Goal: Transaction & Acquisition: Purchase product/service

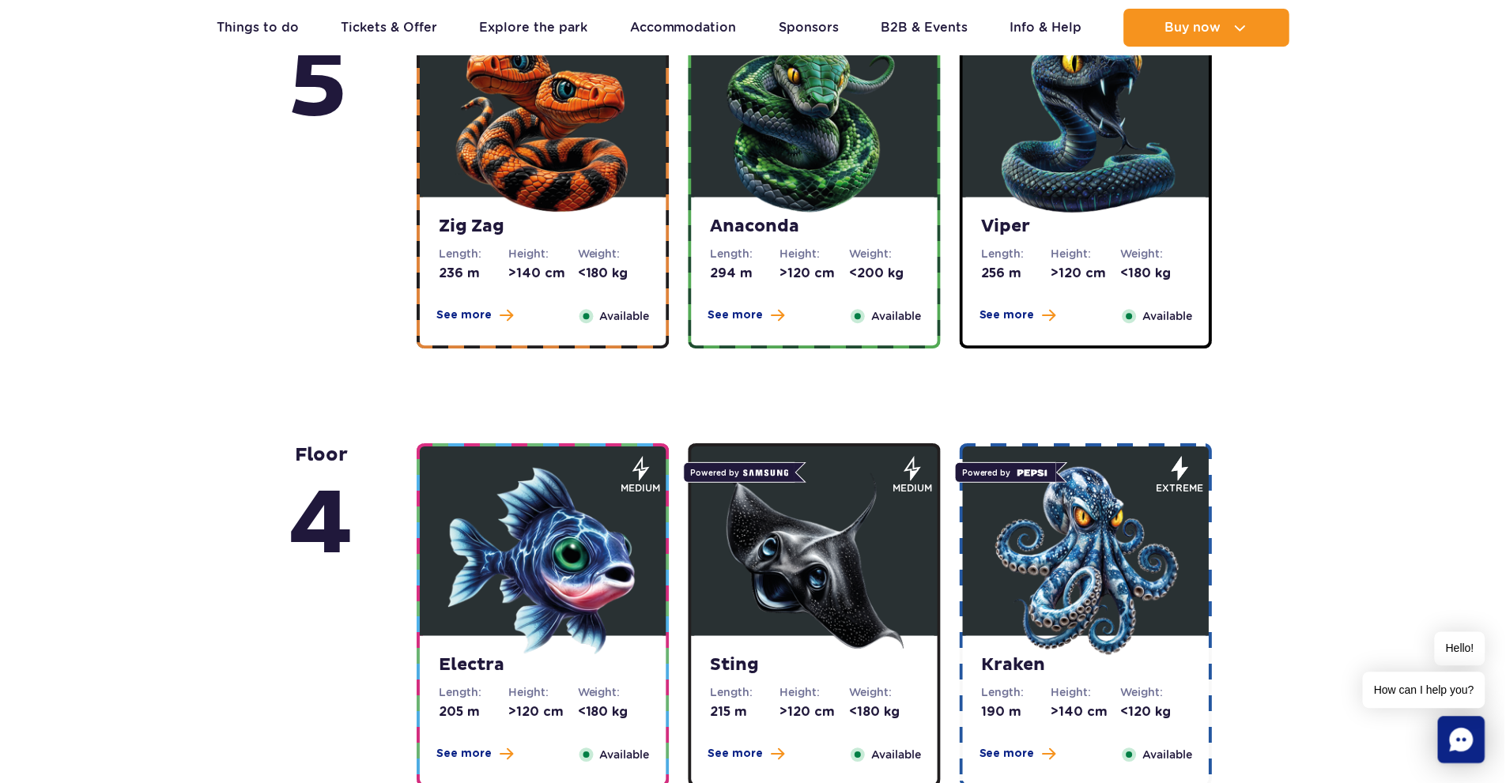
scroll to position [1054, 0]
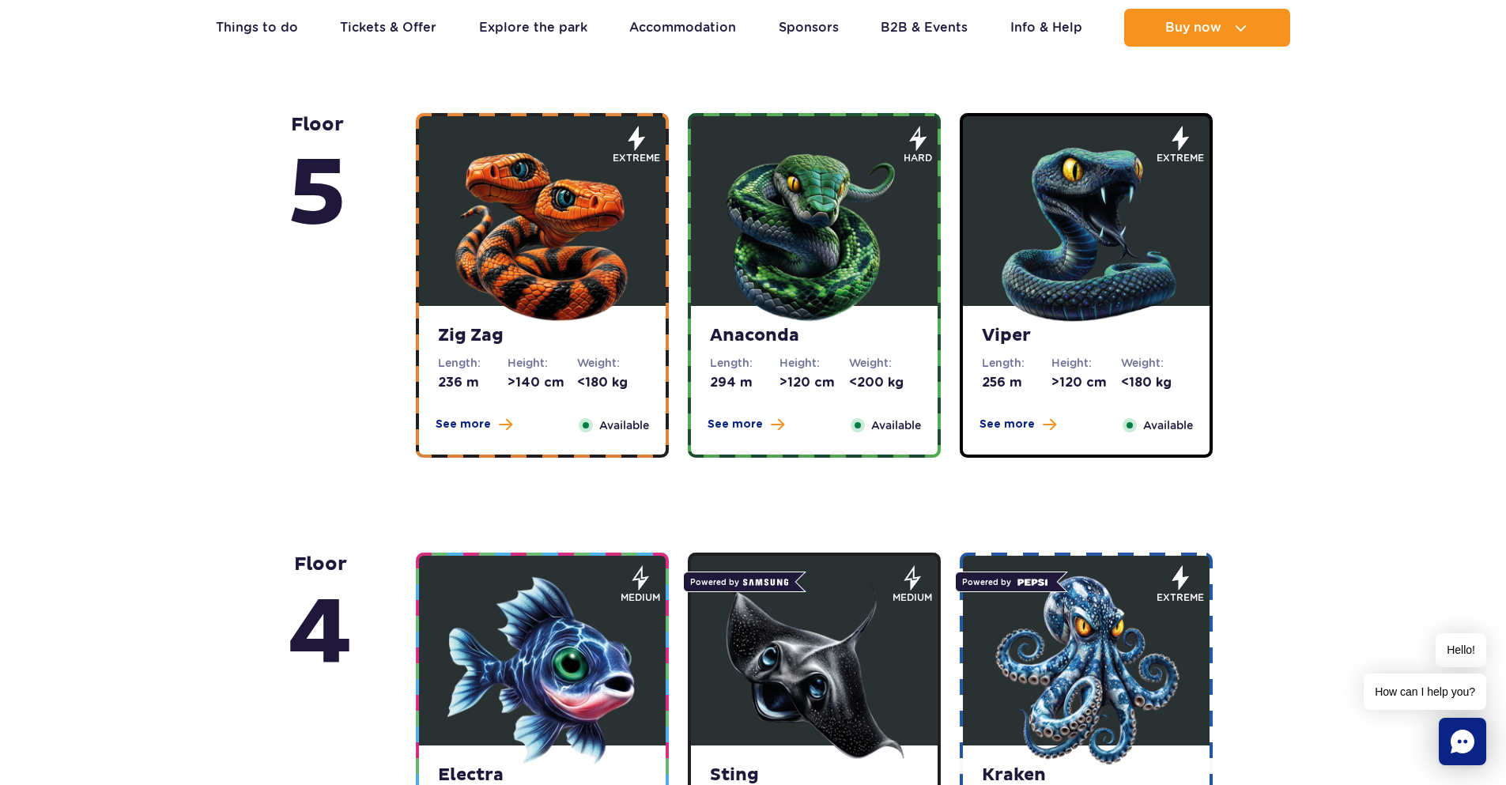
drag, startPoint x: 77, startPoint y: 382, endPoint x: 415, endPoint y: 216, distance: 376.8
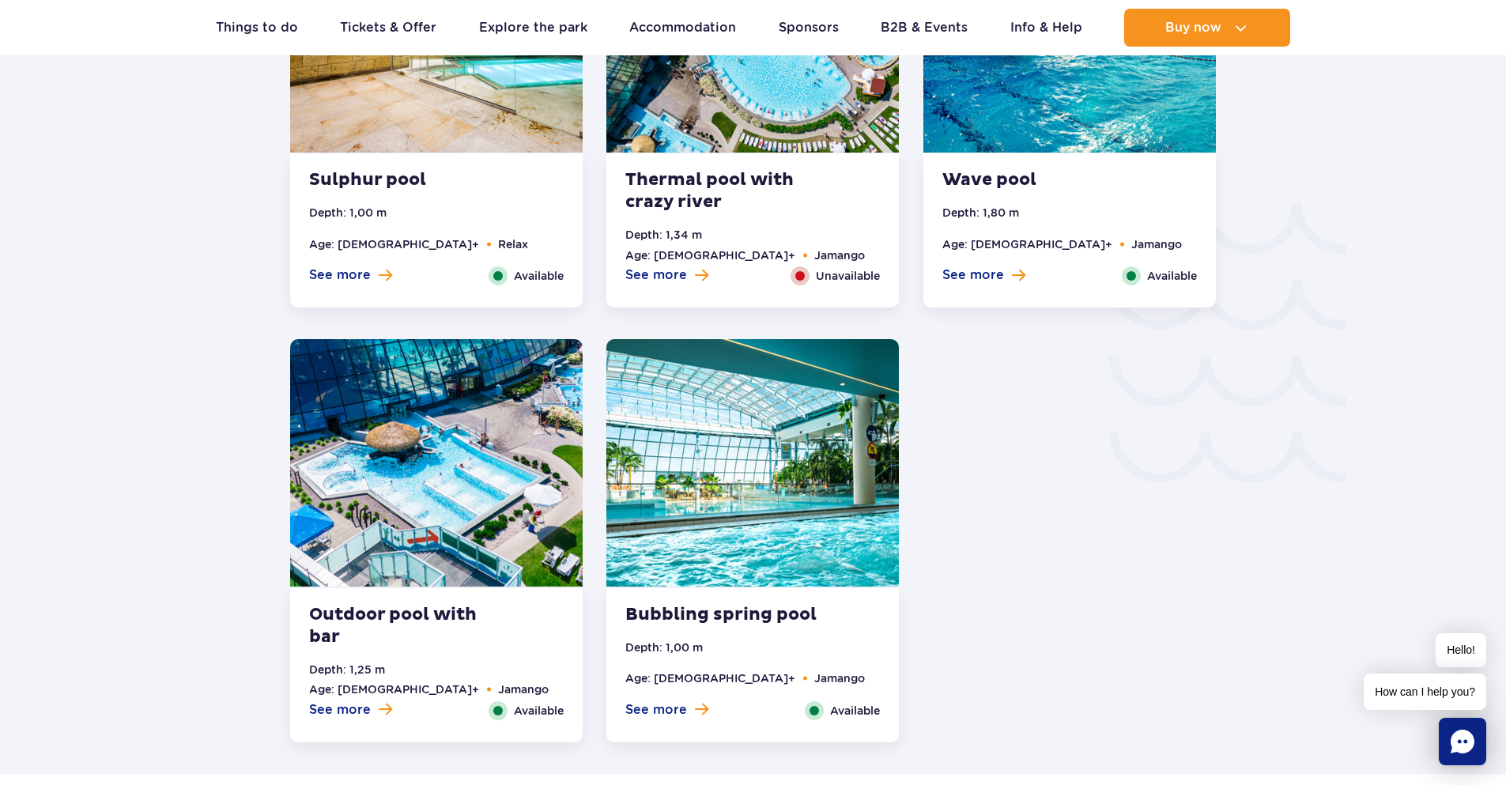
scroll to position [2635, 0]
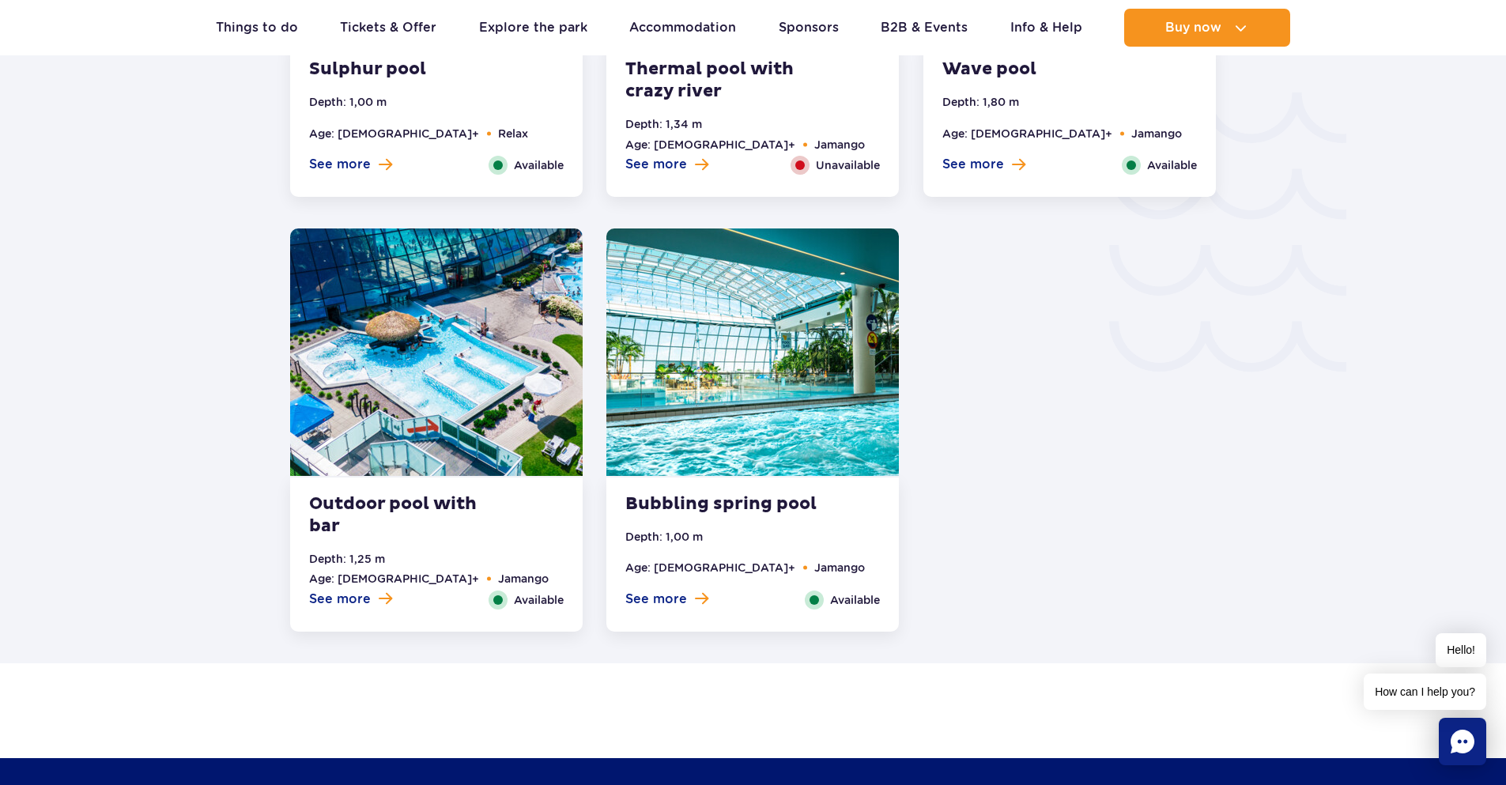
drag, startPoint x: 1049, startPoint y: 339, endPoint x: 670, endPoint y: 339, distance: 379.4
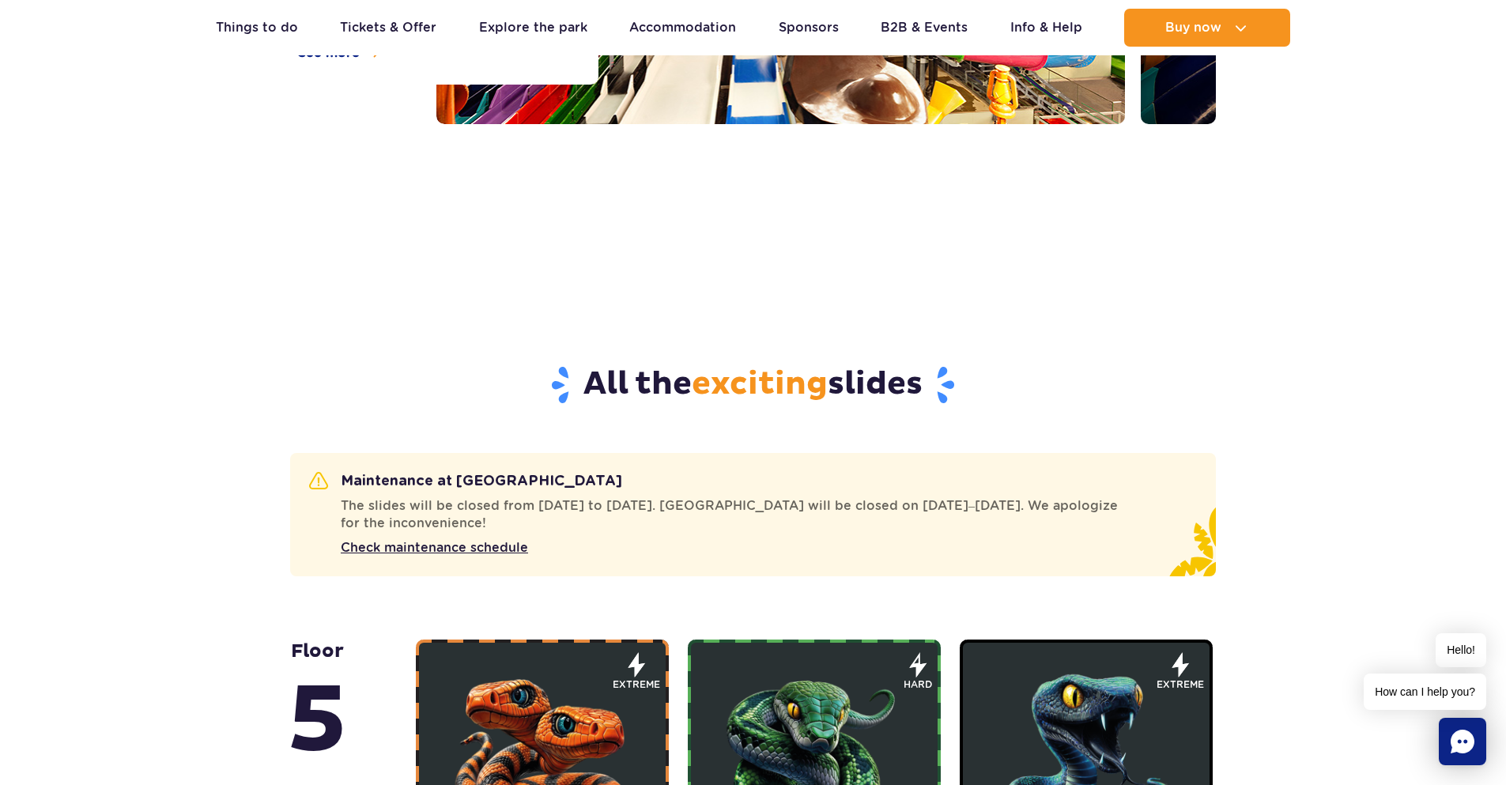
scroll to position [790, 0]
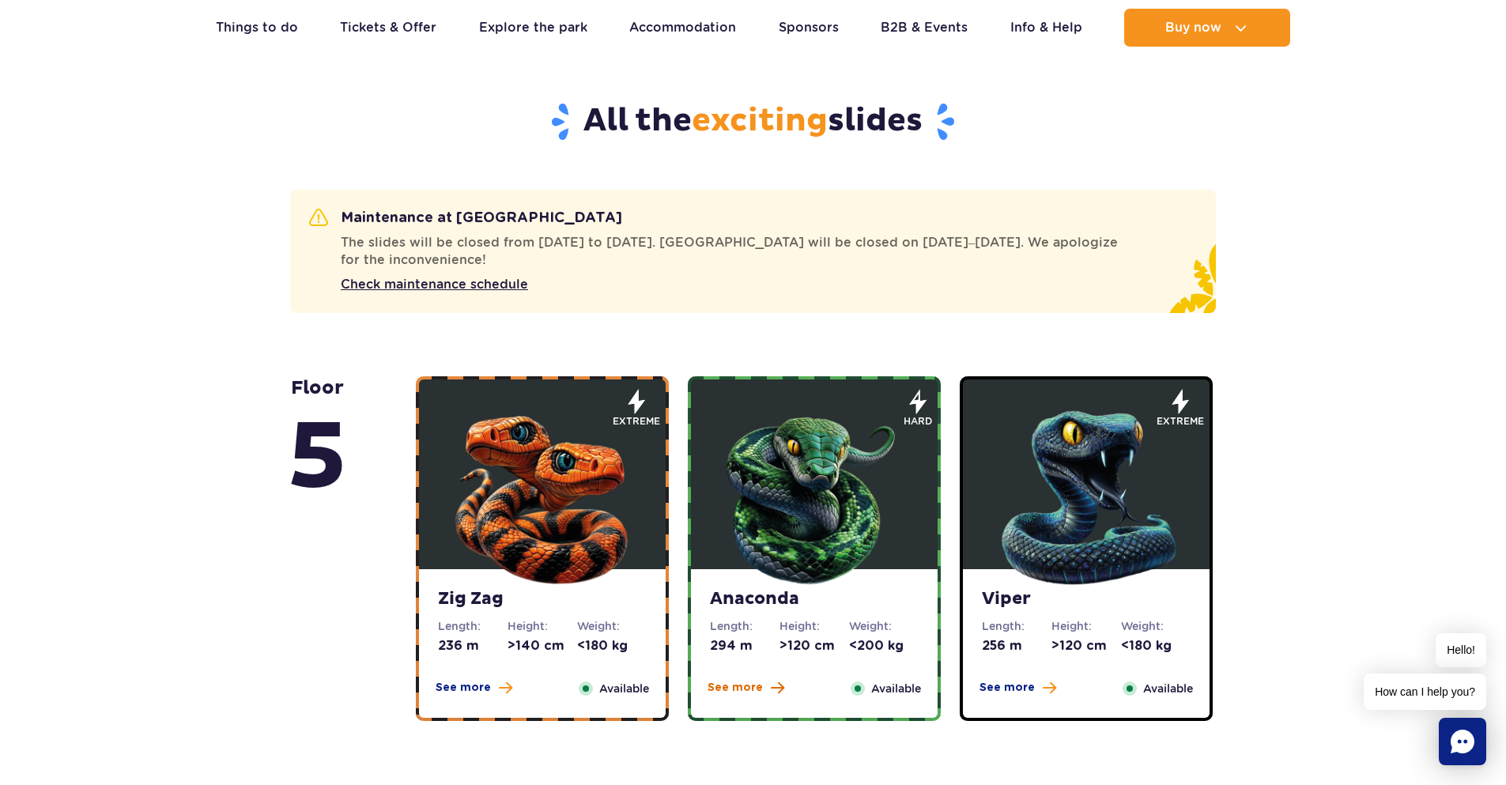
click at [740, 689] on span "See more" at bounding box center [734, 688] width 55 height 16
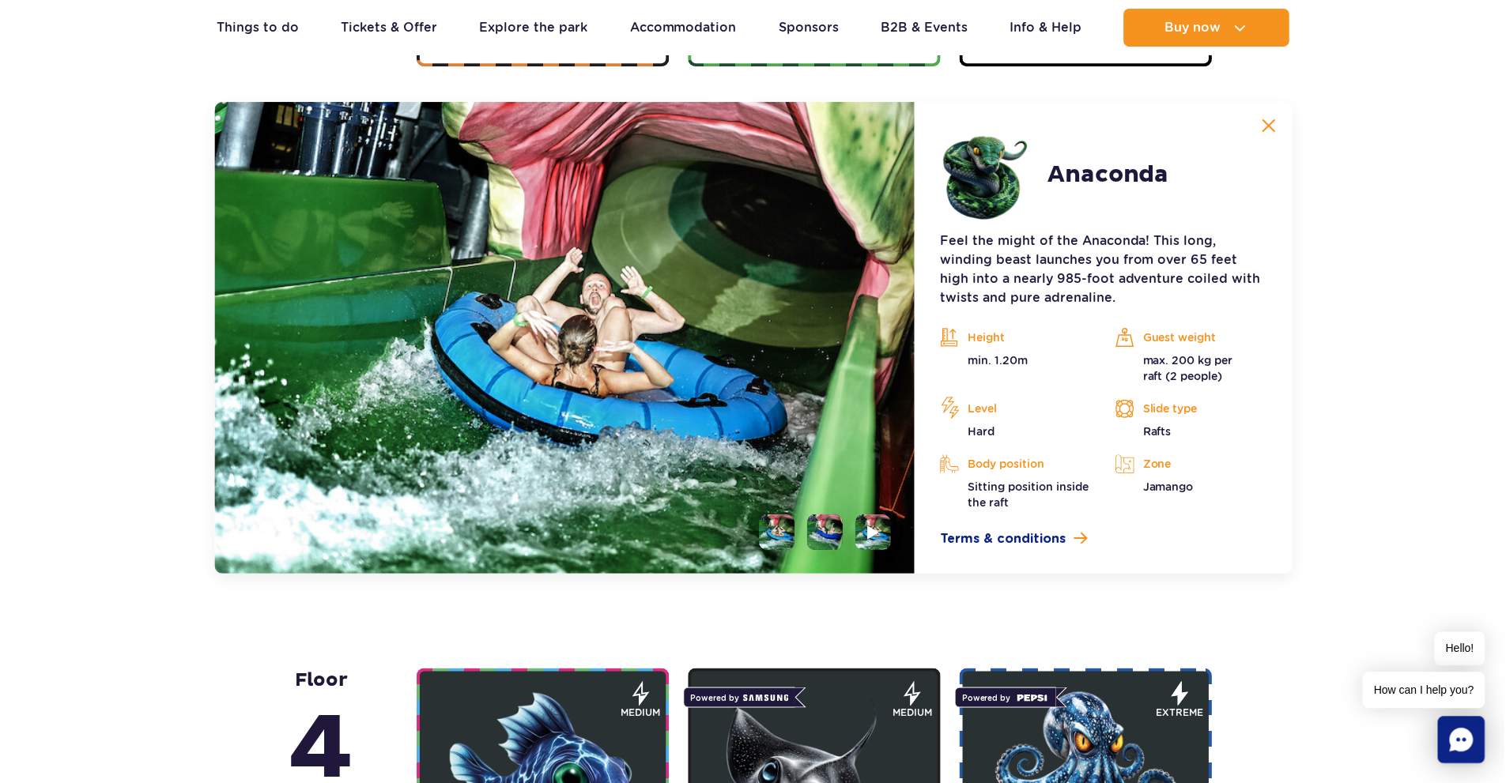
scroll to position [1452, 0]
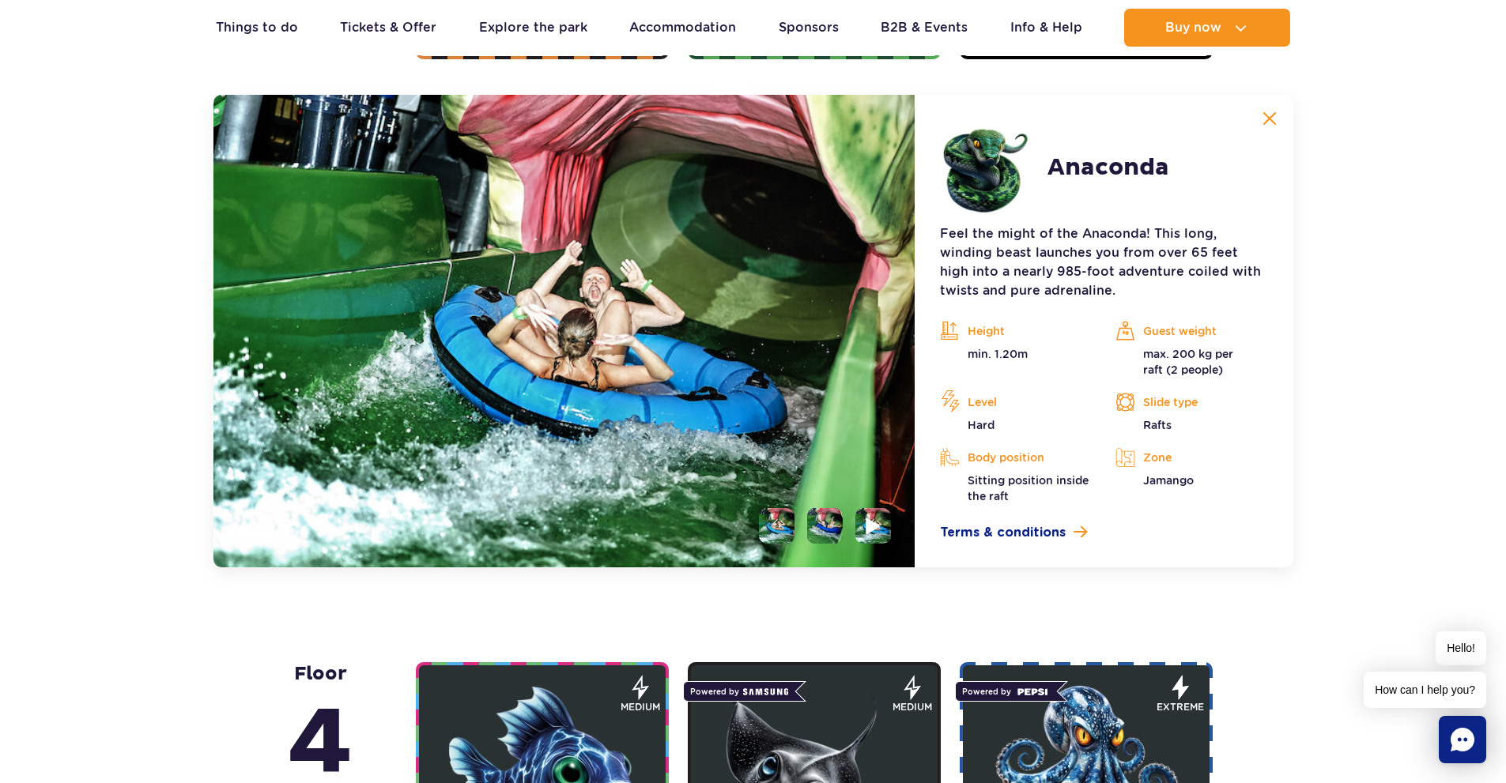
click at [876, 536] on li at bounding box center [873, 526] width 36 height 36
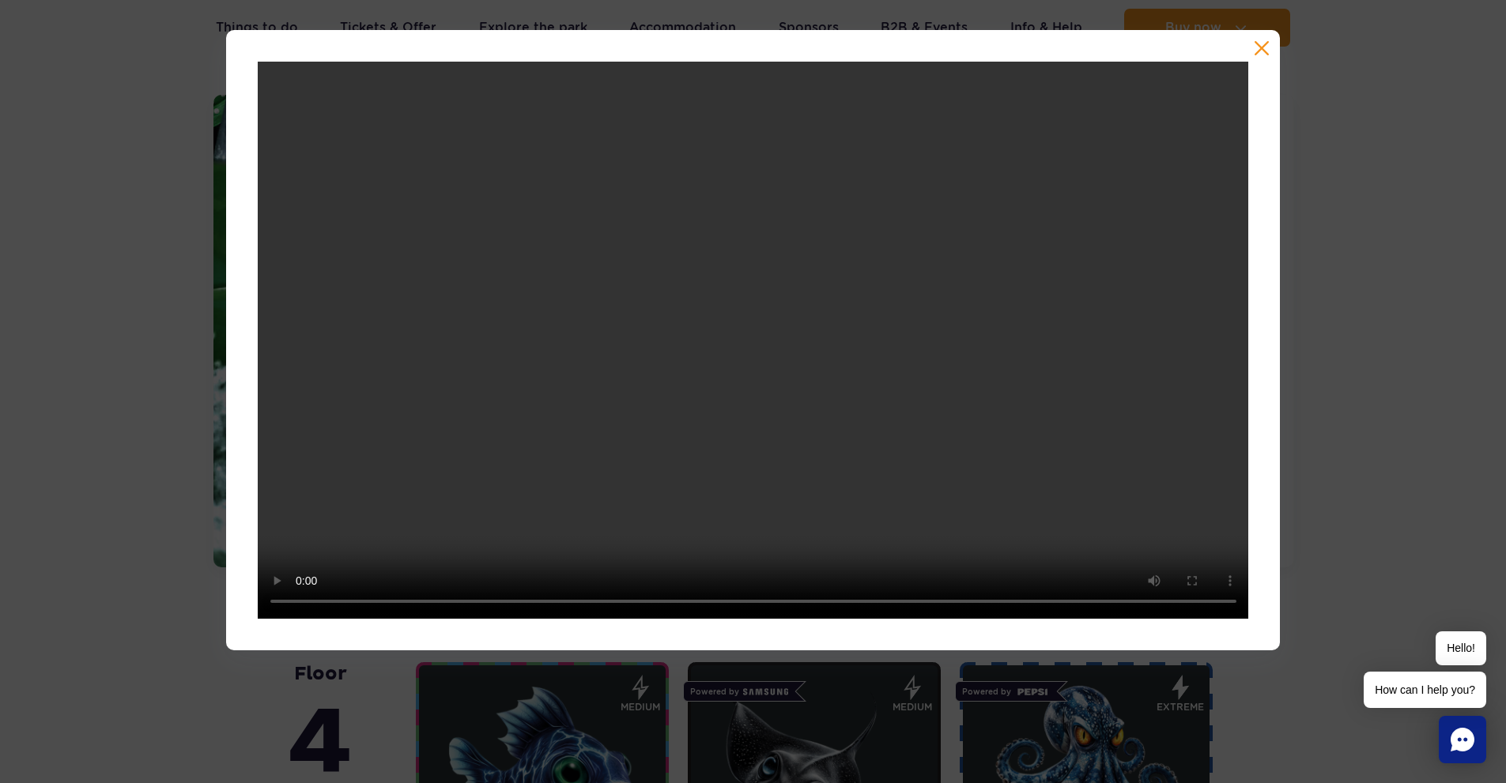
click at [632, 485] on video at bounding box center [753, 340] width 991 height 557
click at [149, 549] on div at bounding box center [753, 340] width 1506 height 620
click at [805, 440] on video at bounding box center [753, 340] width 991 height 557
click at [1354, 405] on div at bounding box center [753, 340] width 1506 height 620
click at [1254, 49] on button "button" at bounding box center [1262, 48] width 16 height 16
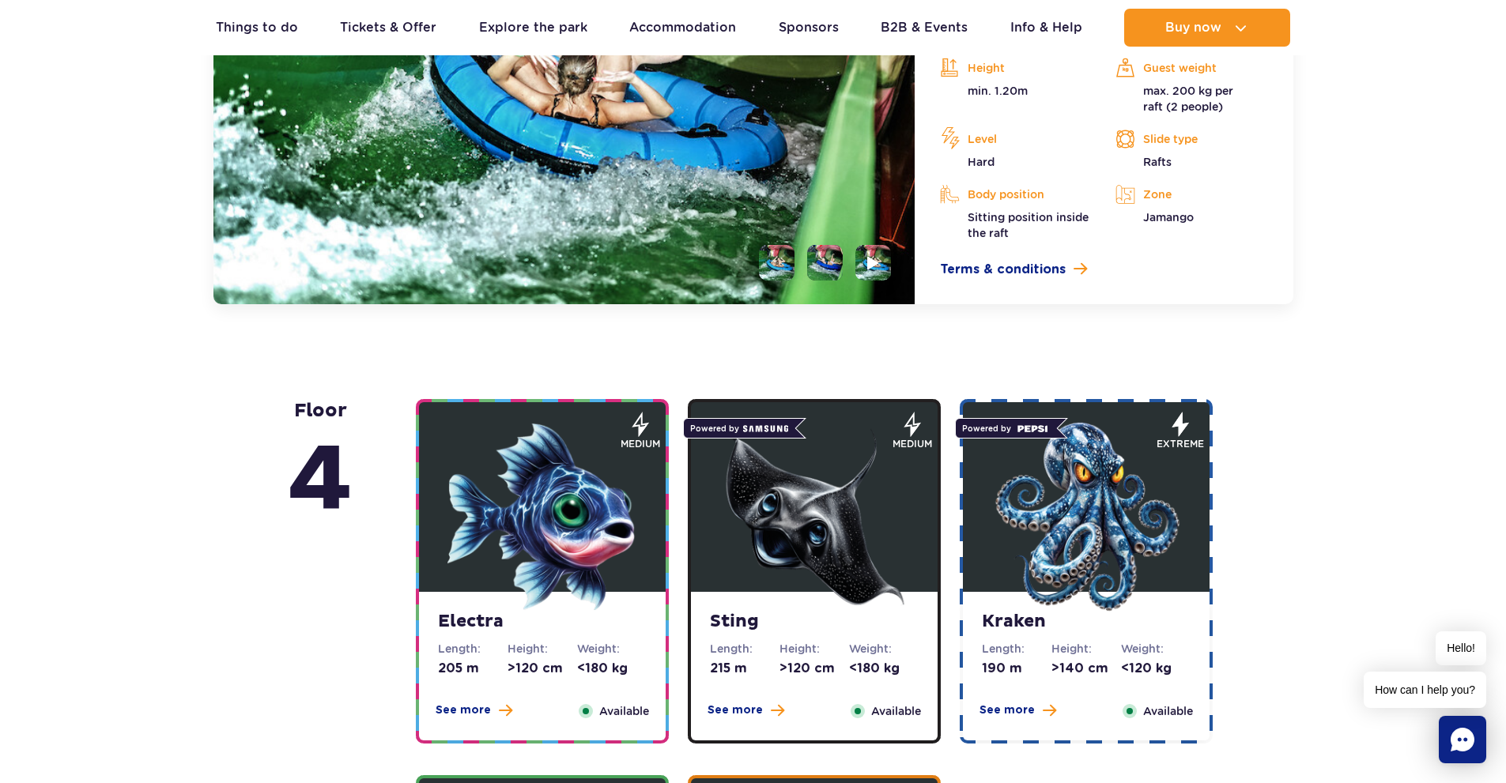
click at [794, 634] on div "Sting Length: 215 m Height: >120 cm Weight: <180 kg See more Close Available" at bounding box center [814, 666] width 247 height 149
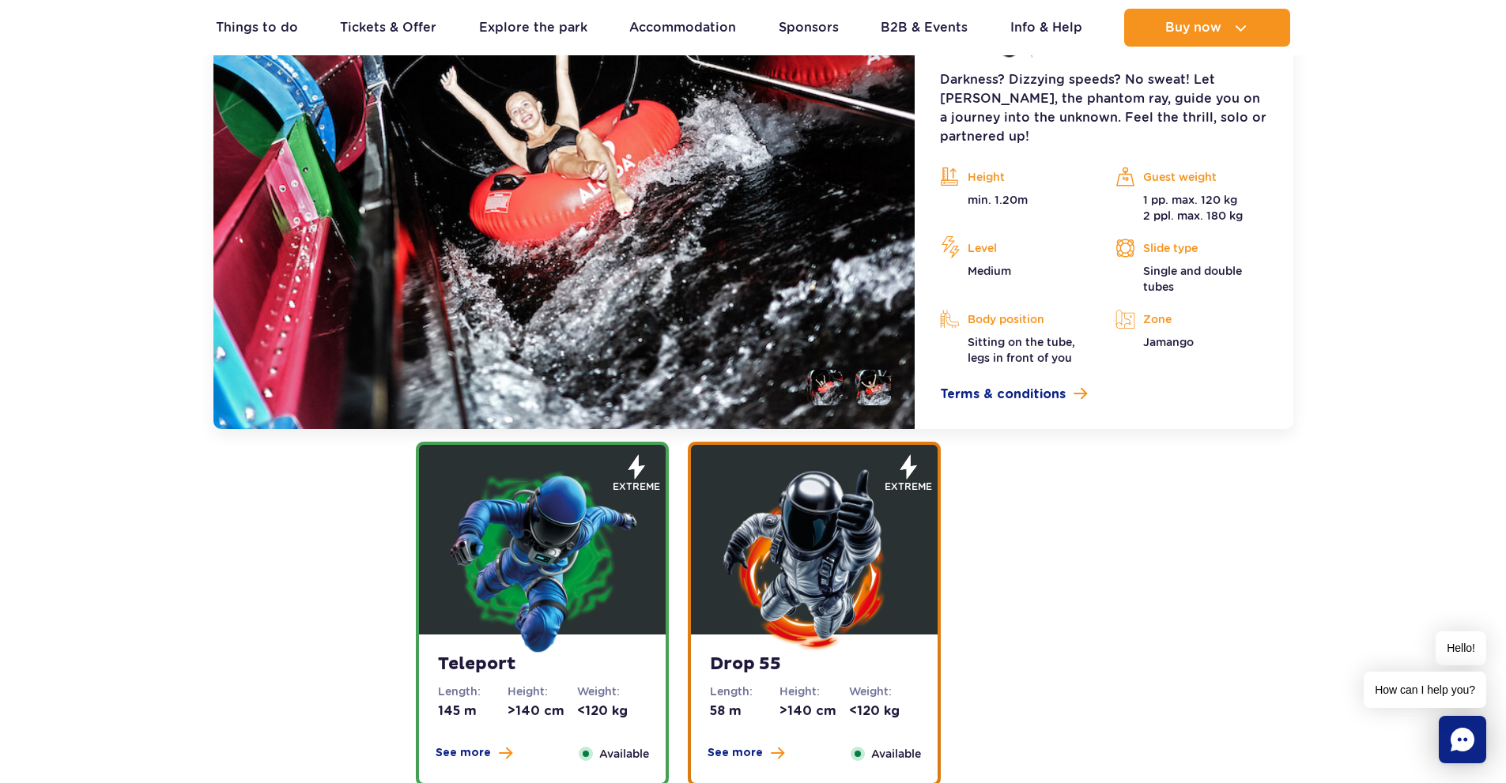
scroll to position [2155, 0]
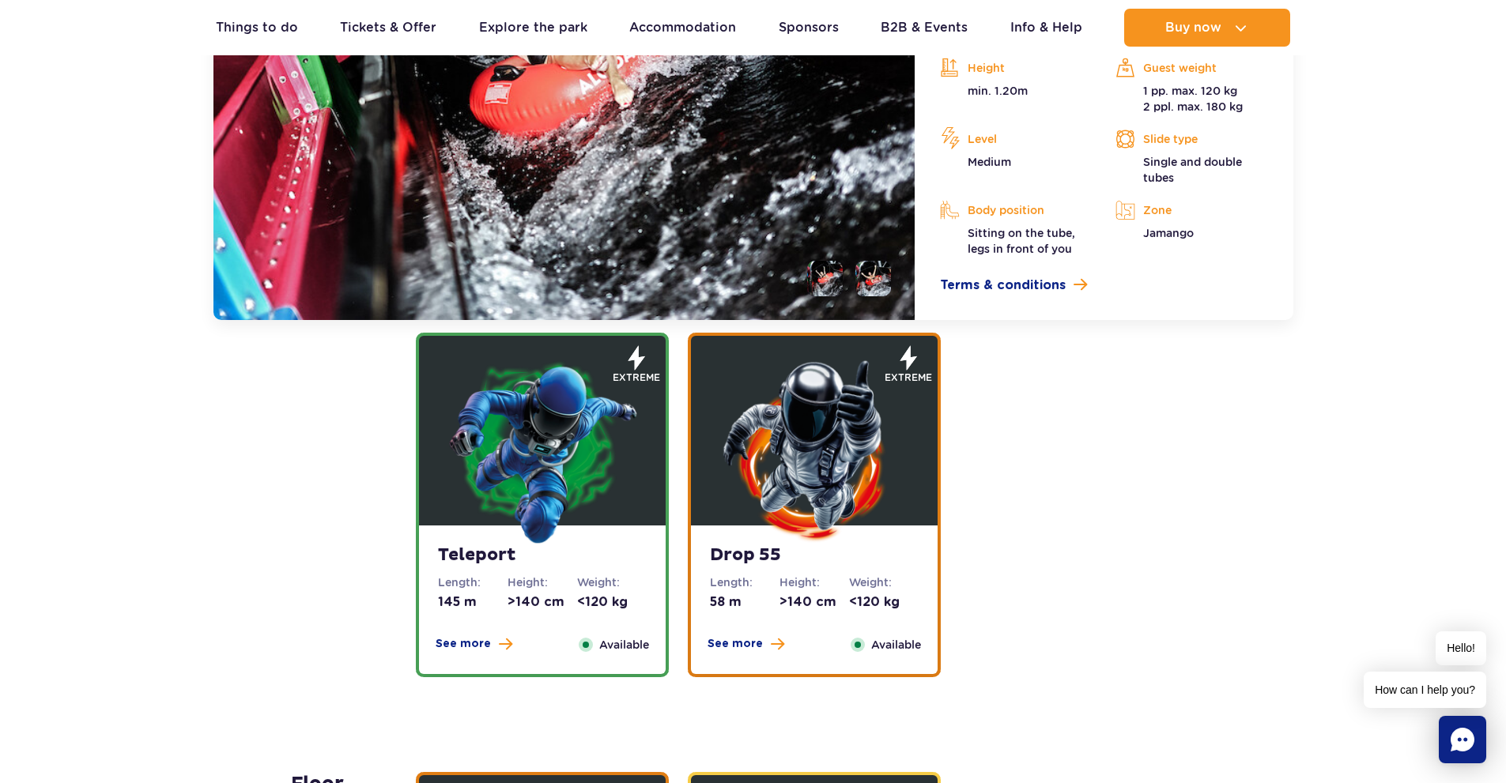
click at [910, 504] on figure at bounding box center [814, 431] width 247 height 190
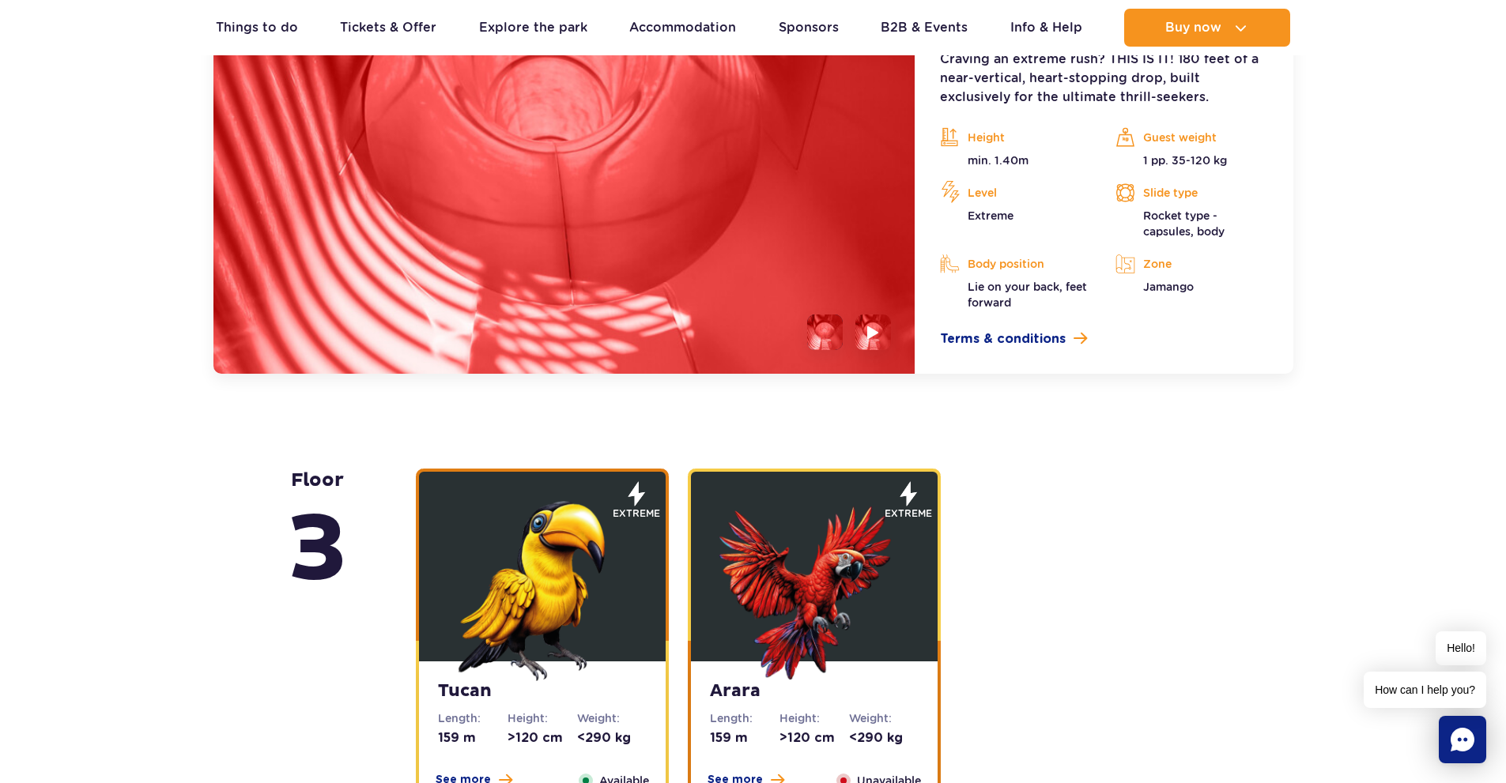
scroll to position [2531, 0]
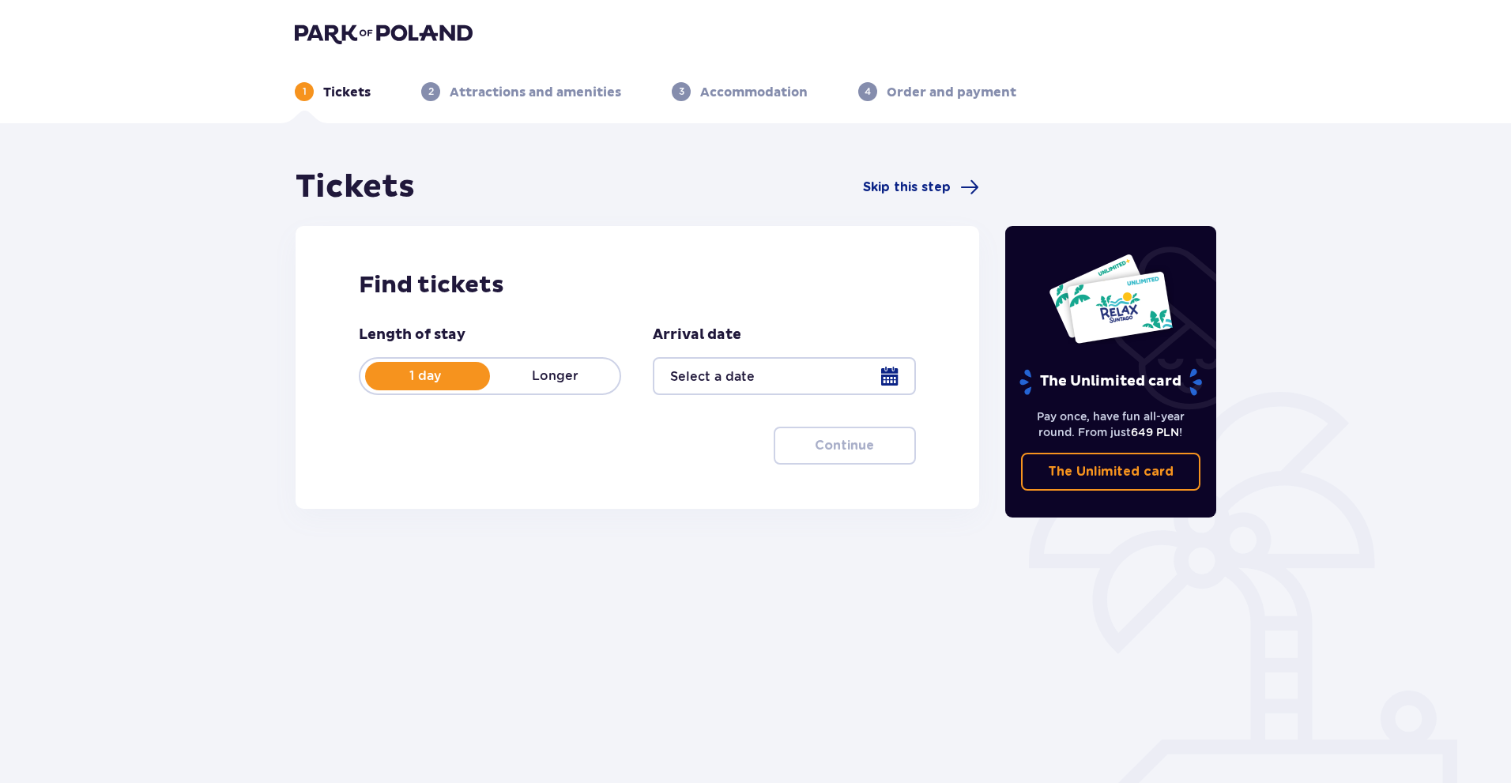
click at [801, 387] on div at bounding box center [784, 376] width 262 height 38
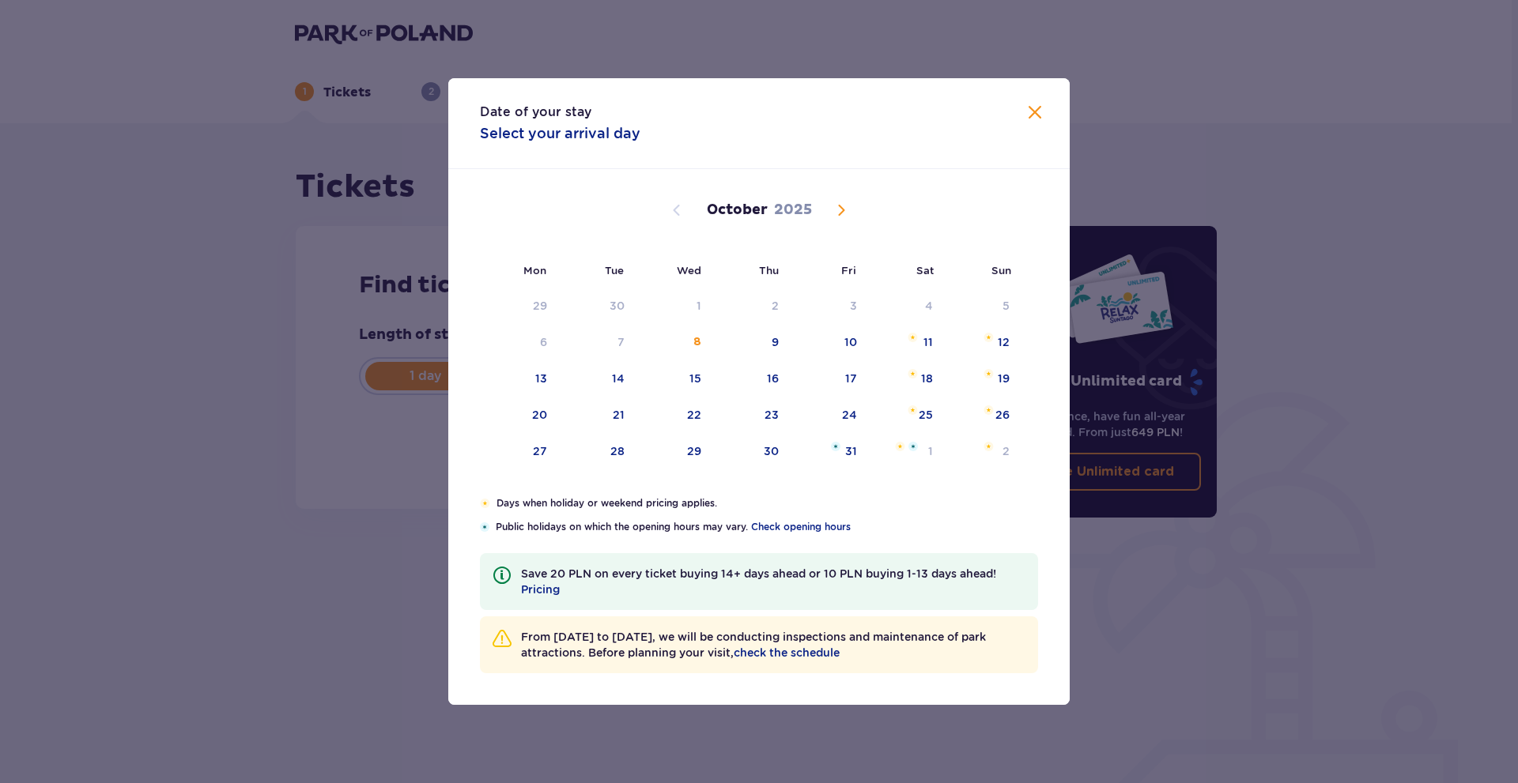
click at [842, 205] on span "Next month" at bounding box center [841, 210] width 19 height 19
click at [842, 207] on span "Next month" at bounding box center [841, 210] width 19 height 19
click at [677, 217] on span "Previous month" at bounding box center [676, 210] width 19 height 19
click at [1007, 307] on div "2" at bounding box center [1005, 306] width 7 height 16
type input "02.11.25"
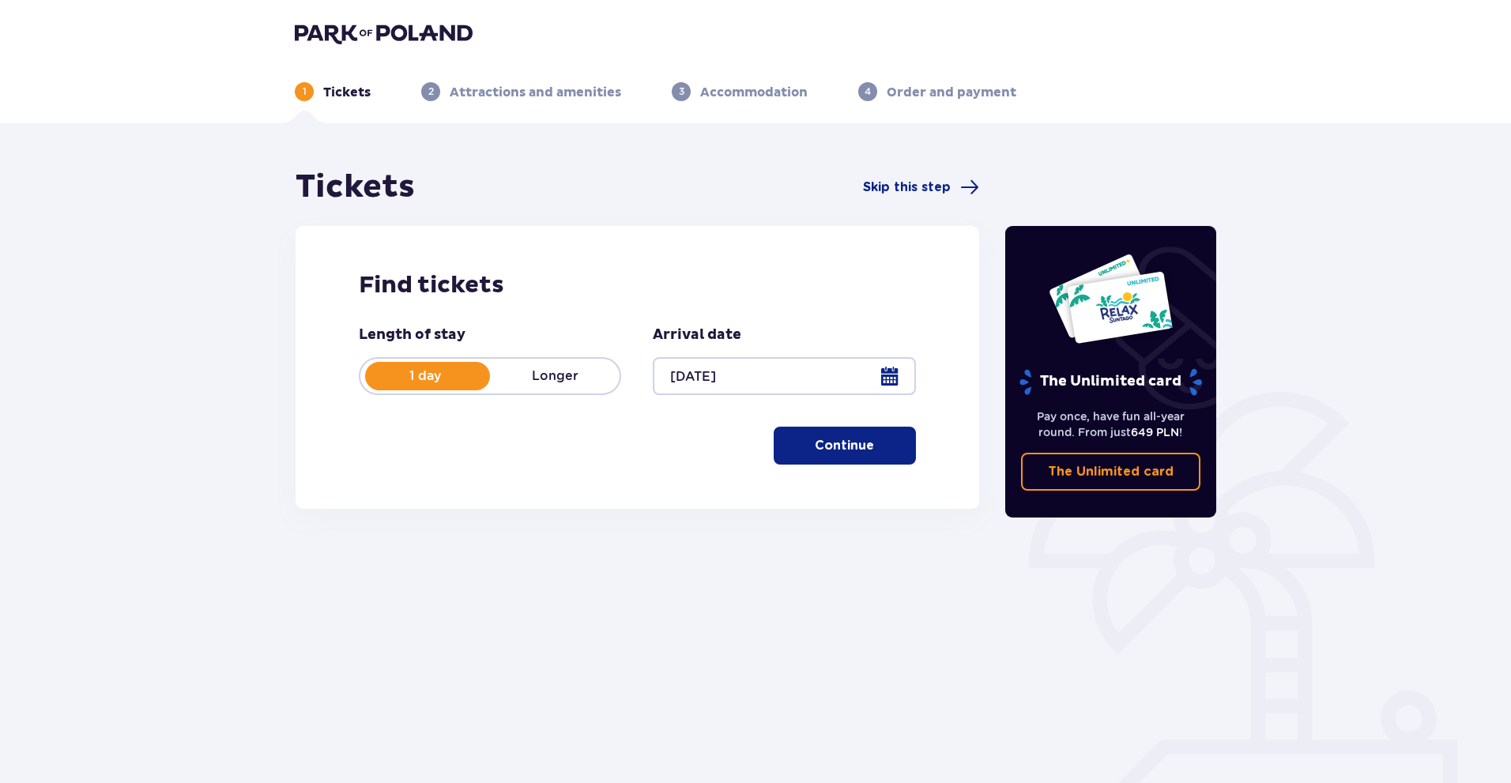
click at [830, 447] on p "Continue" at bounding box center [844, 445] width 59 height 17
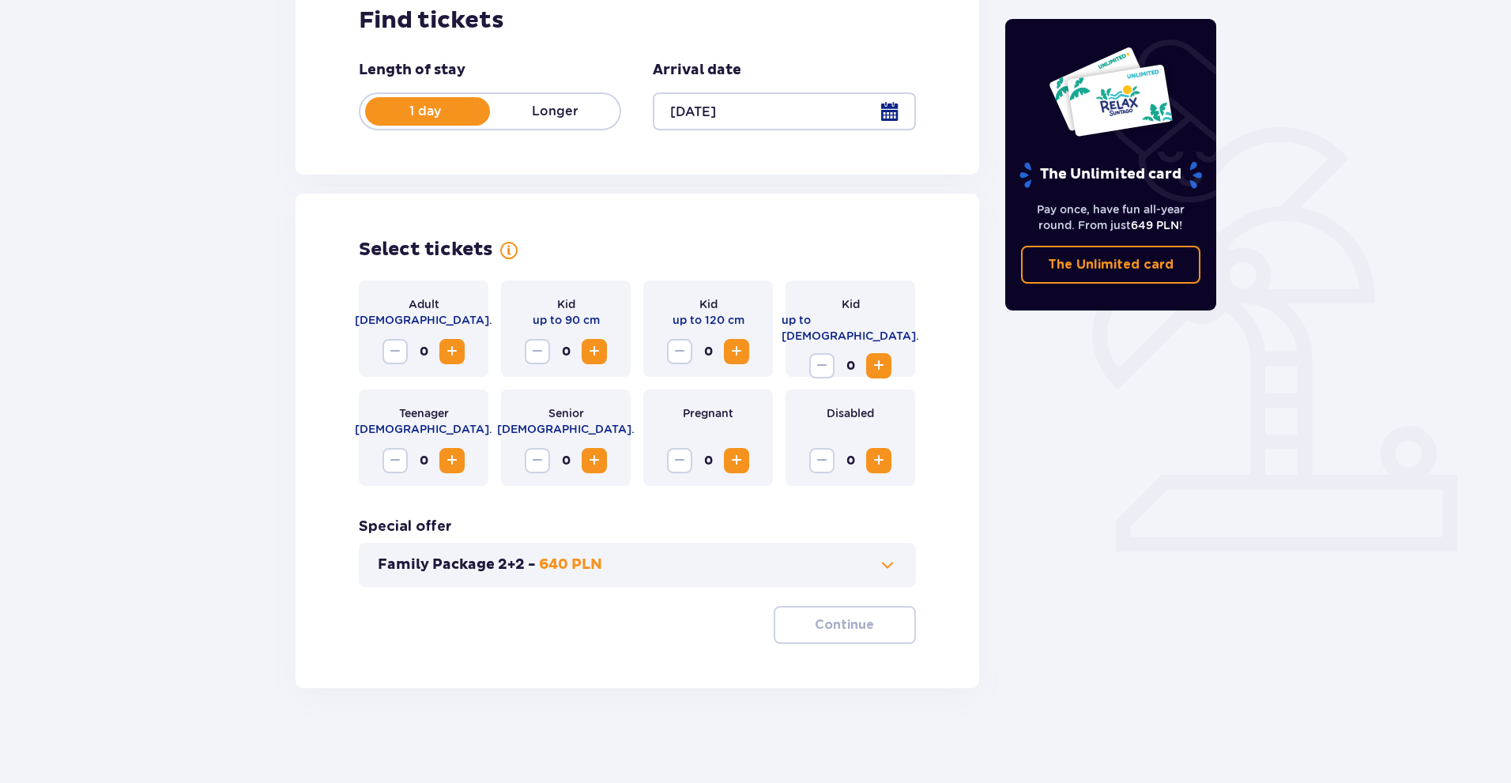
scroll to position [263, 0]
click at [453, 353] on span "Increase" at bounding box center [452, 353] width 19 height 19
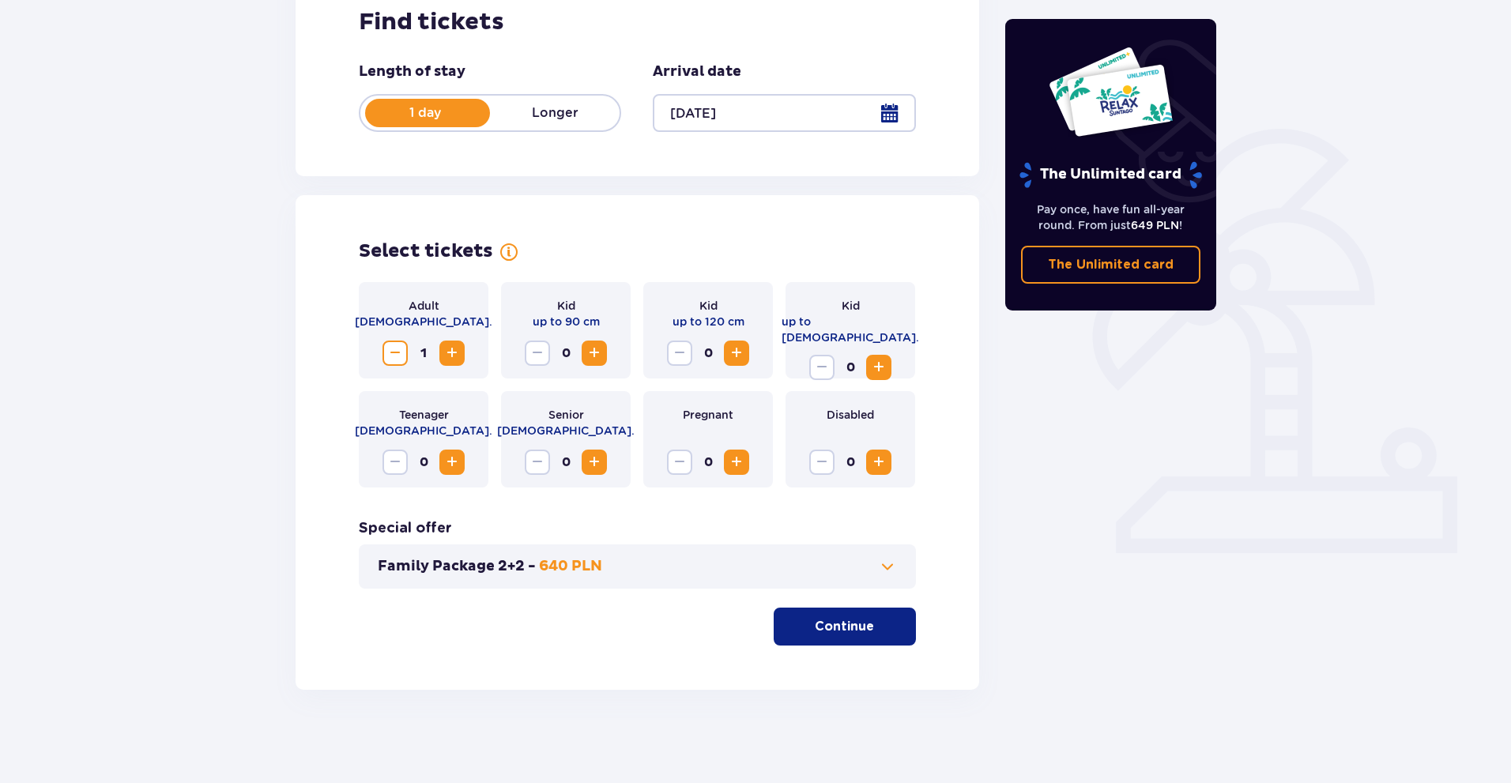
click at [453, 354] on span "Increase" at bounding box center [452, 353] width 19 height 19
click at [879, 362] on span "Increase" at bounding box center [878, 367] width 19 height 19
click at [794, 636] on button "Continue" at bounding box center [845, 627] width 142 height 38
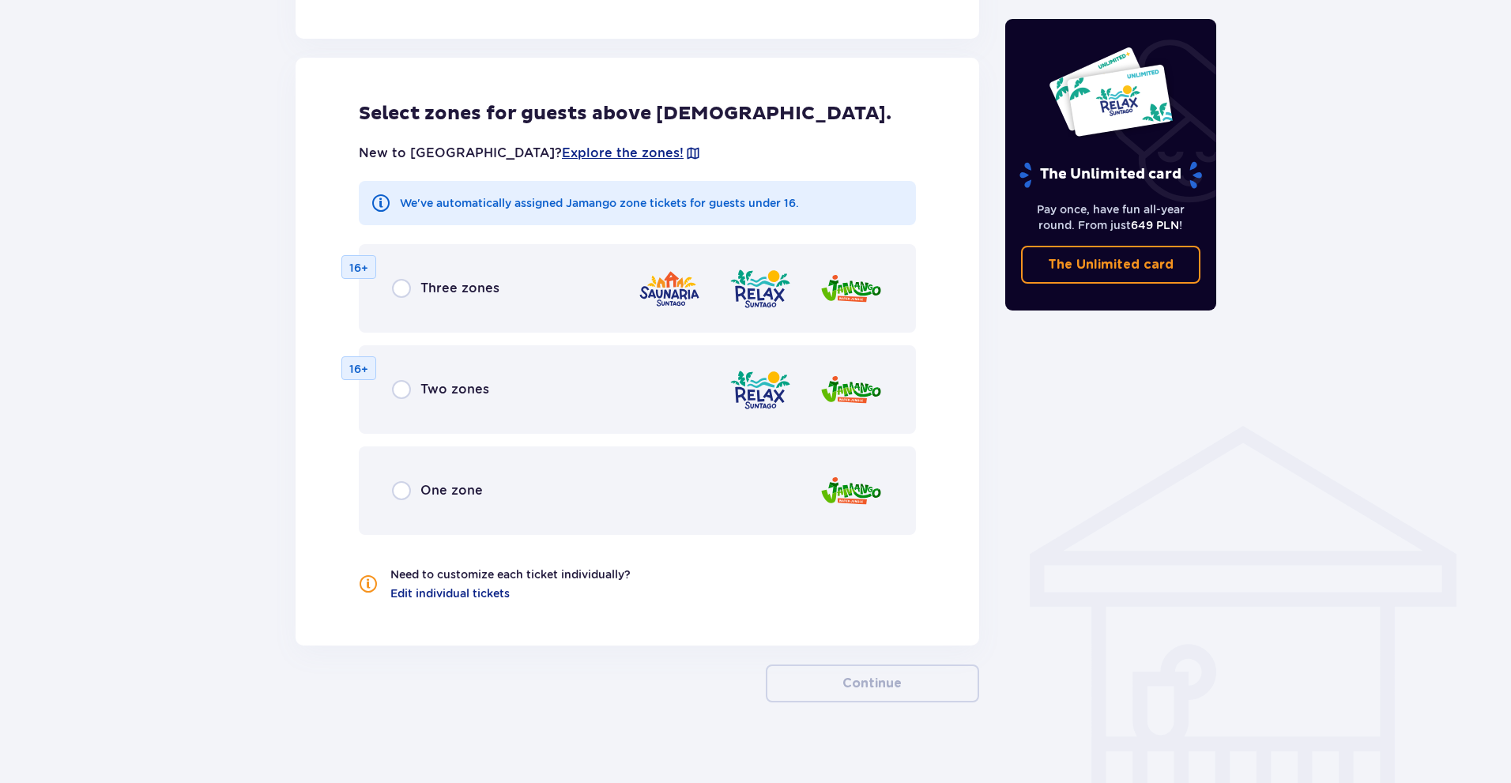
scroll to position [872, 0]
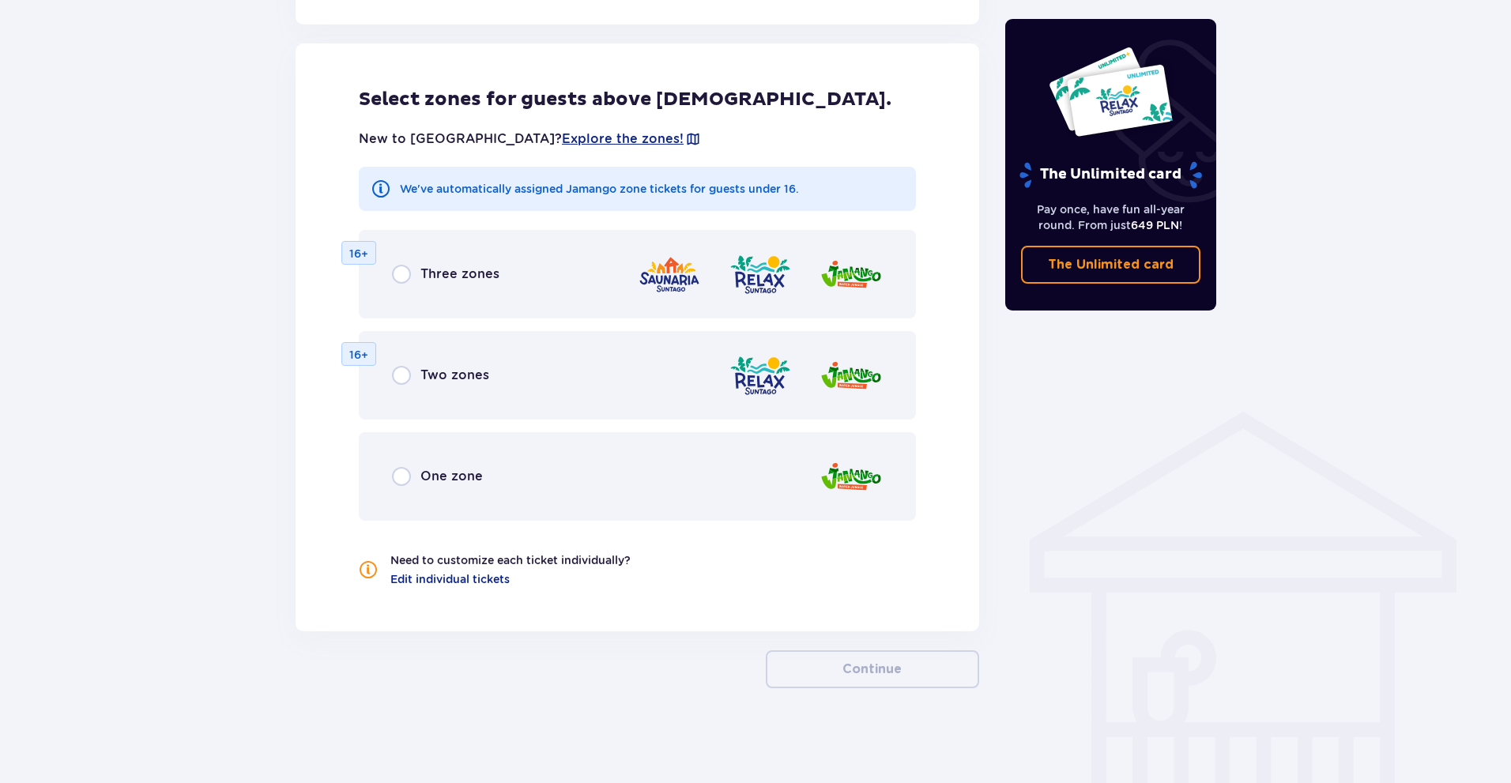
click at [863, 488] on img at bounding box center [851, 477] width 63 height 45
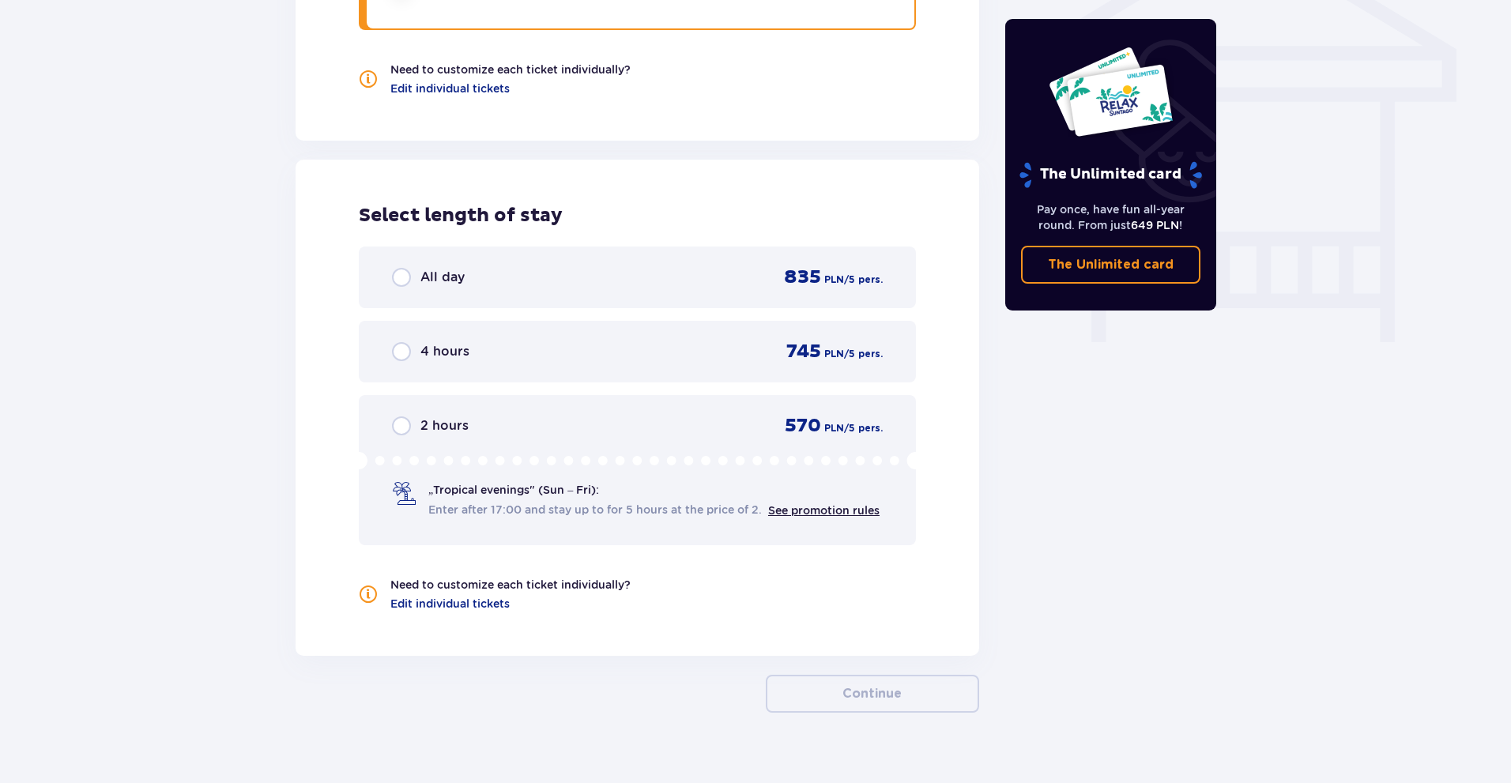
scroll to position [1387, 0]
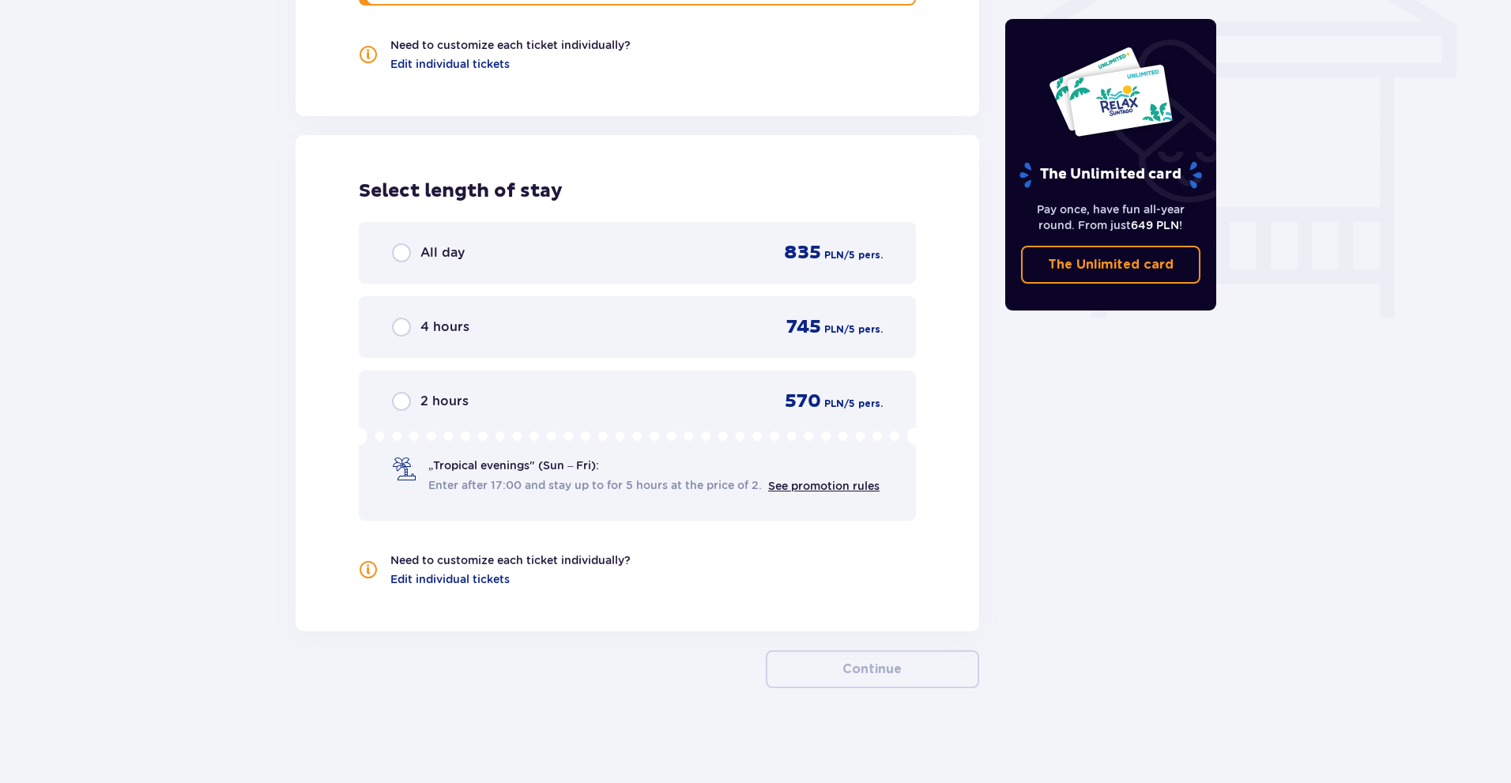
click at [523, 319] on div "4 hours 745 PLN / 5 pers." at bounding box center [637, 327] width 491 height 24
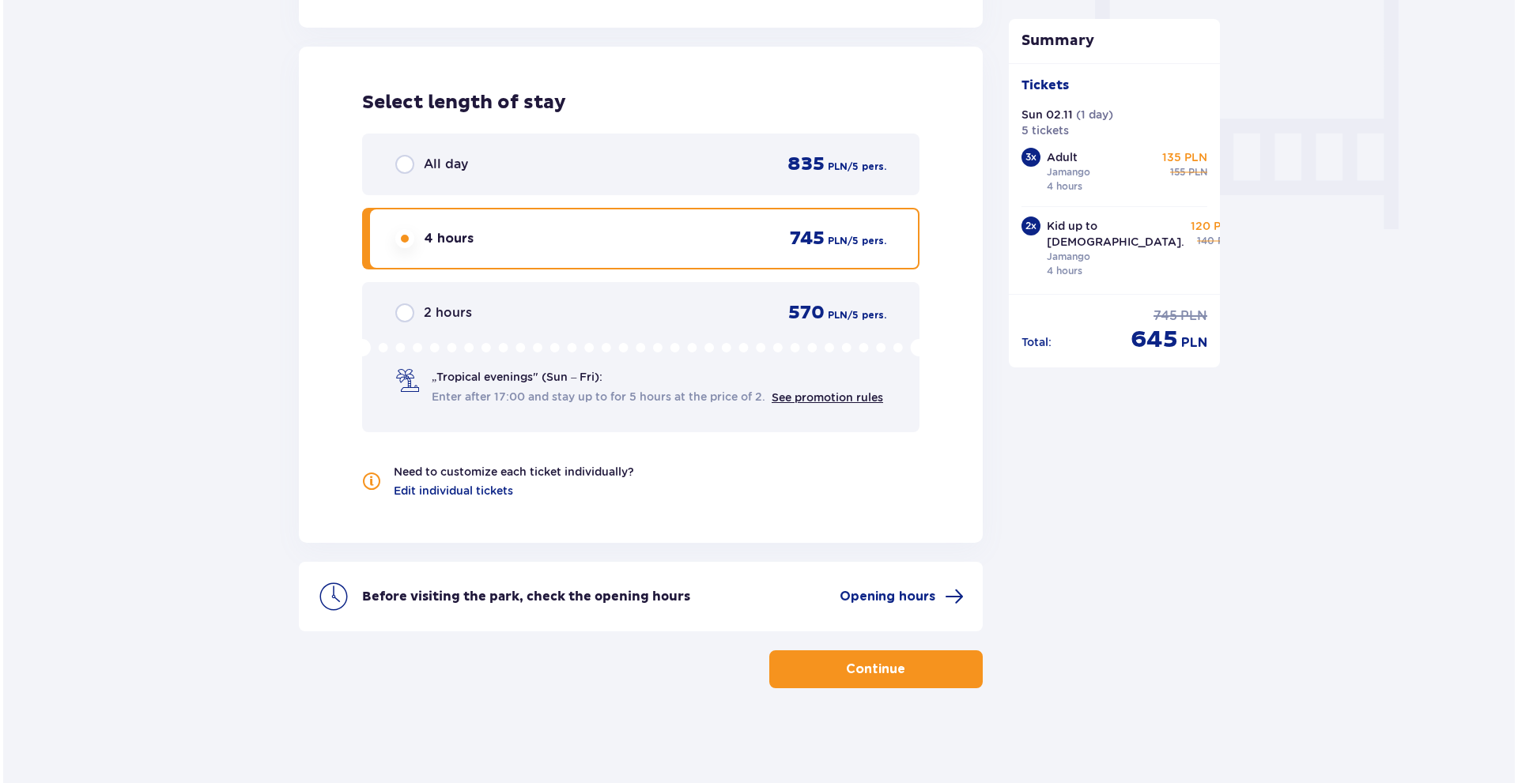
scroll to position [1474, 0]
click at [884, 608] on span "Opening hours" at bounding box center [898, 598] width 124 height 19
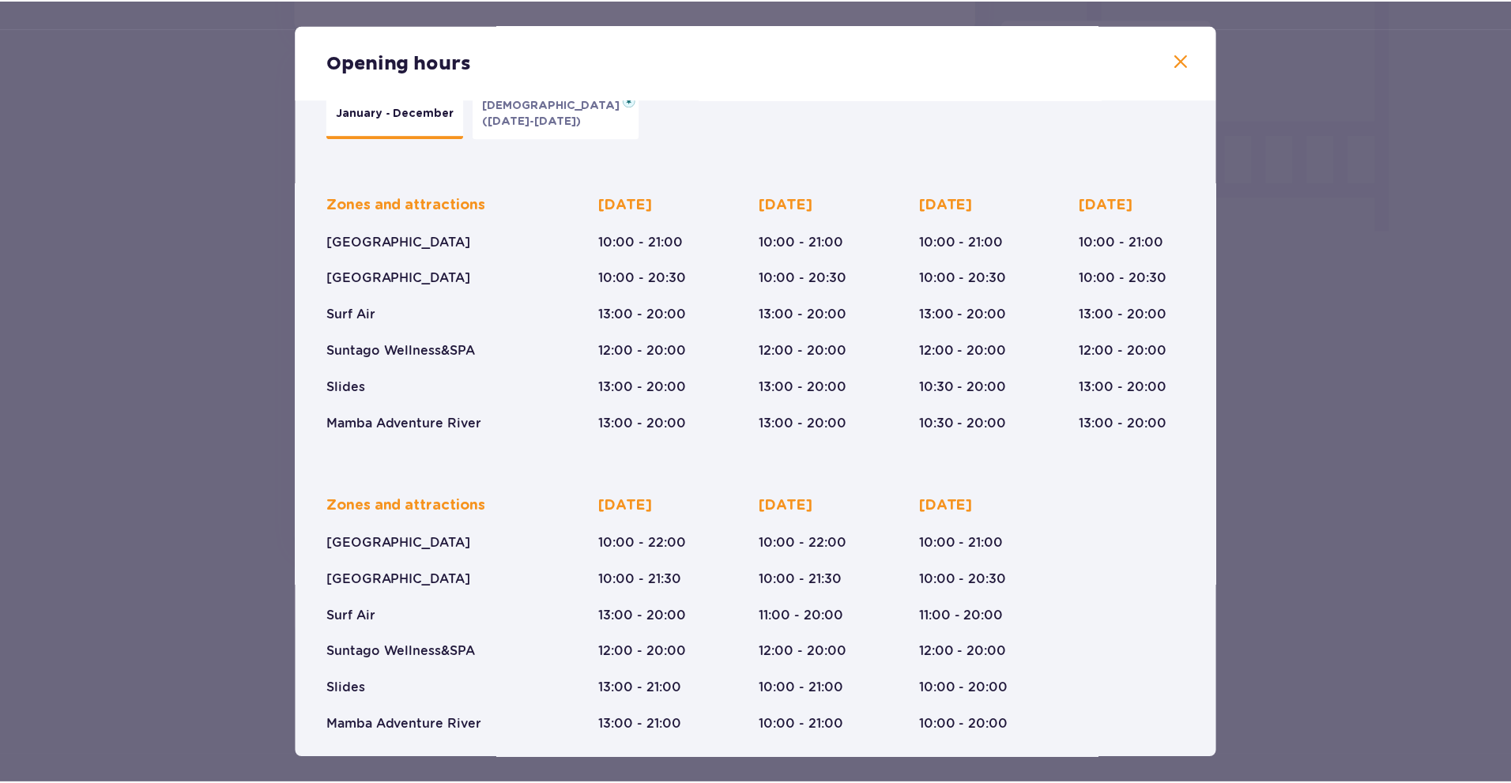
scroll to position [53, 0]
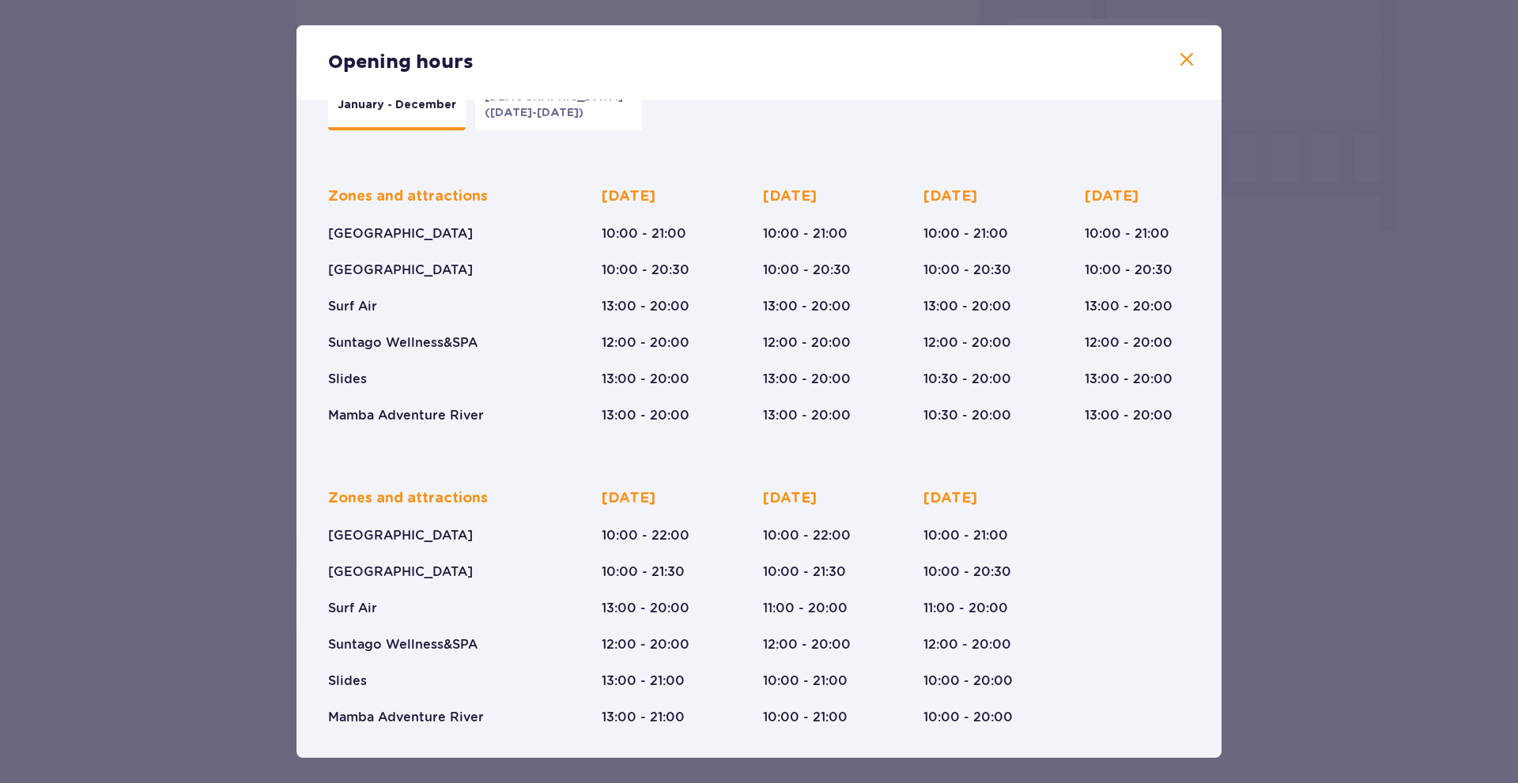
click at [1186, 51] on span at bounding box center [1186, 60] width 19 height 19
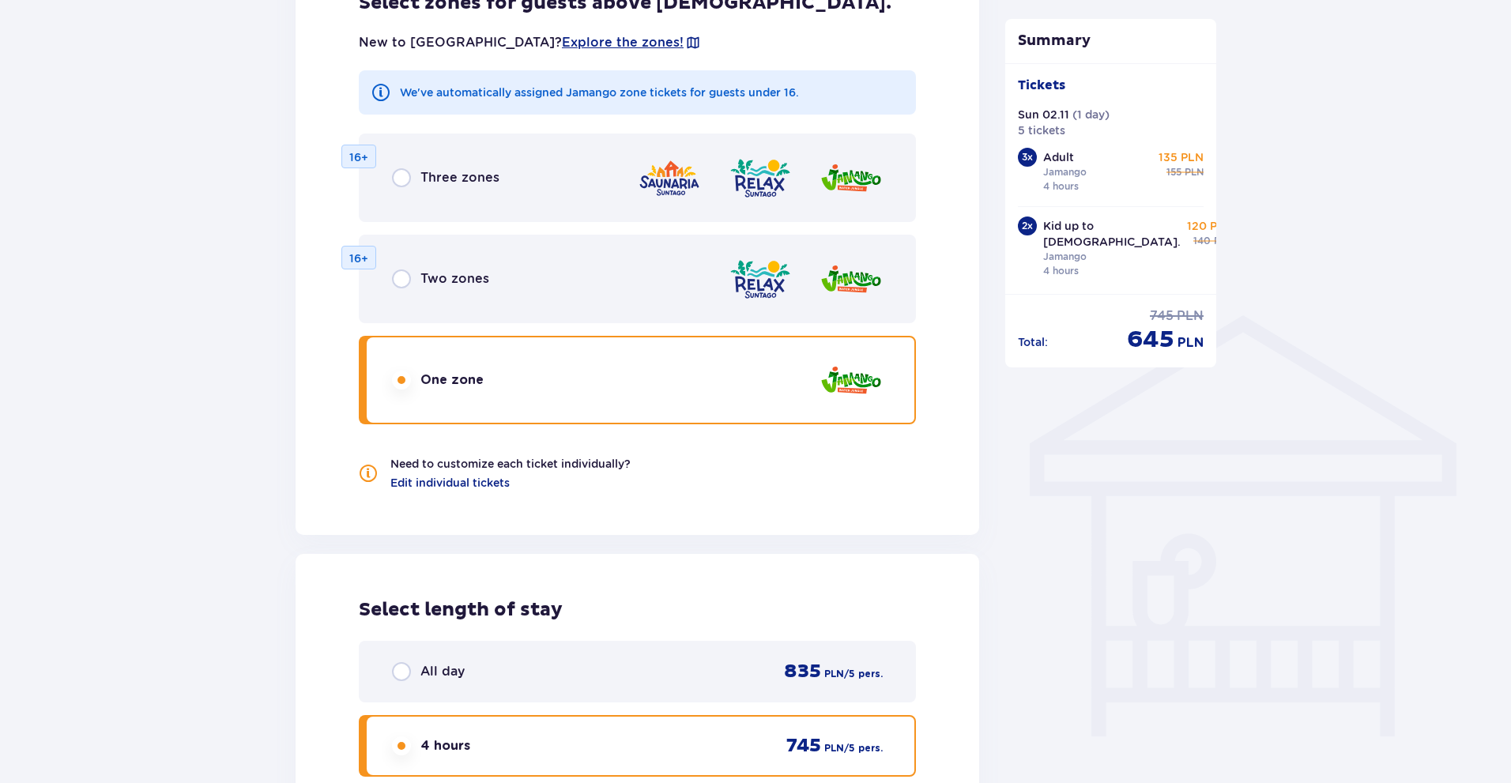
scroll to position [1474, 0]
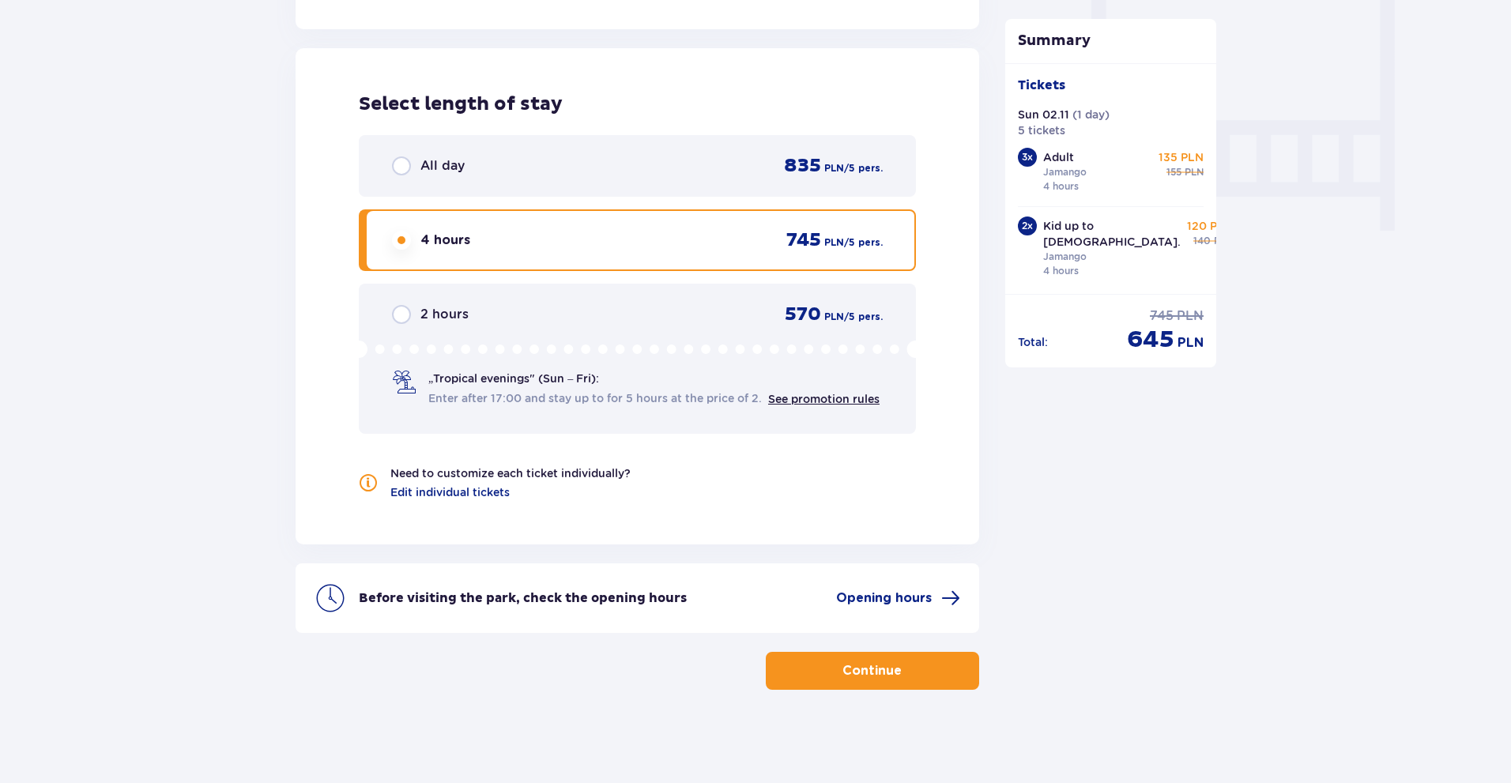
click at [903, 679] on span "button" at bounding box center [905, 671] width 19 height 19
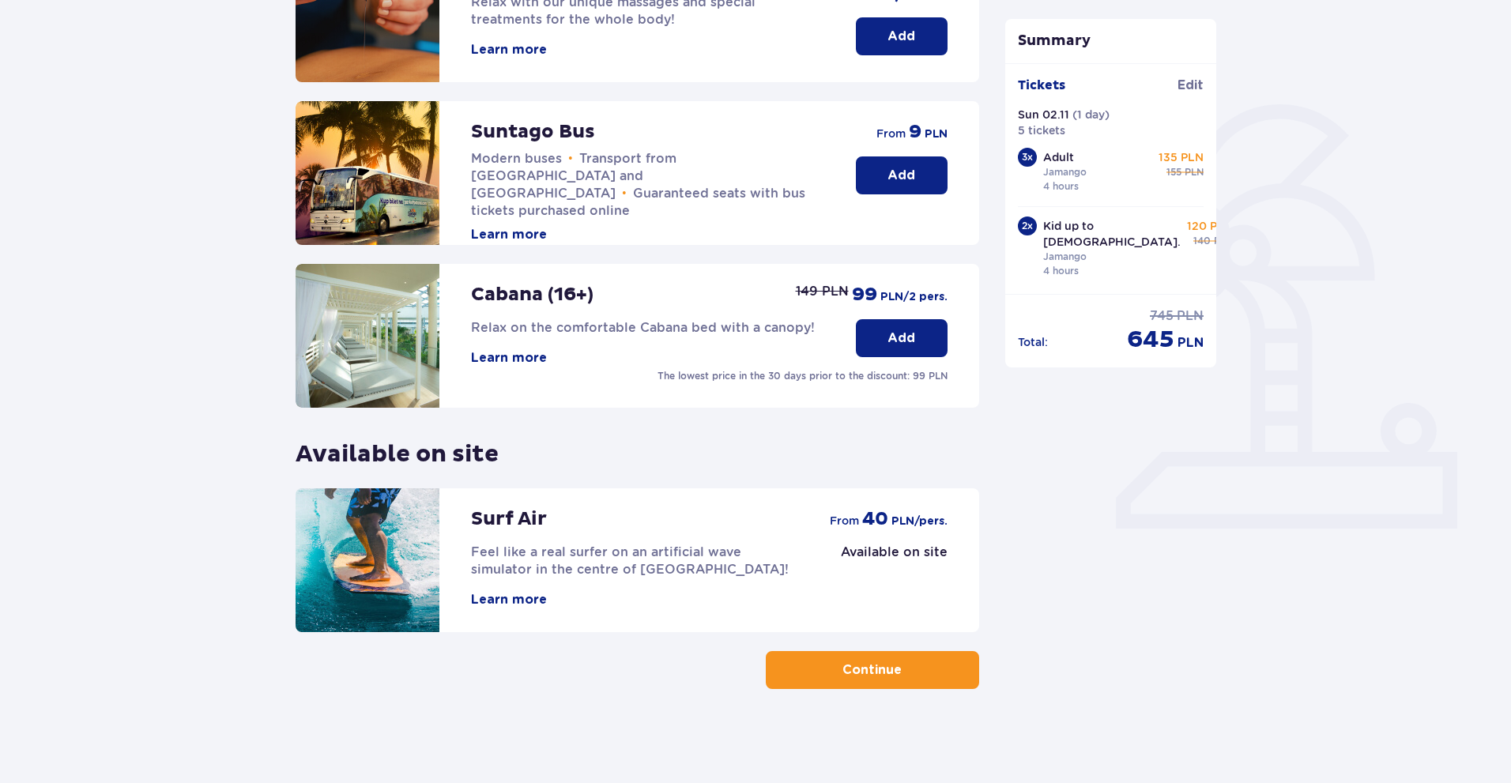
scroll to position [289, 0]
click at [811, 651] on button "Continue" at bounding box center [872, 670] width 213 height 38
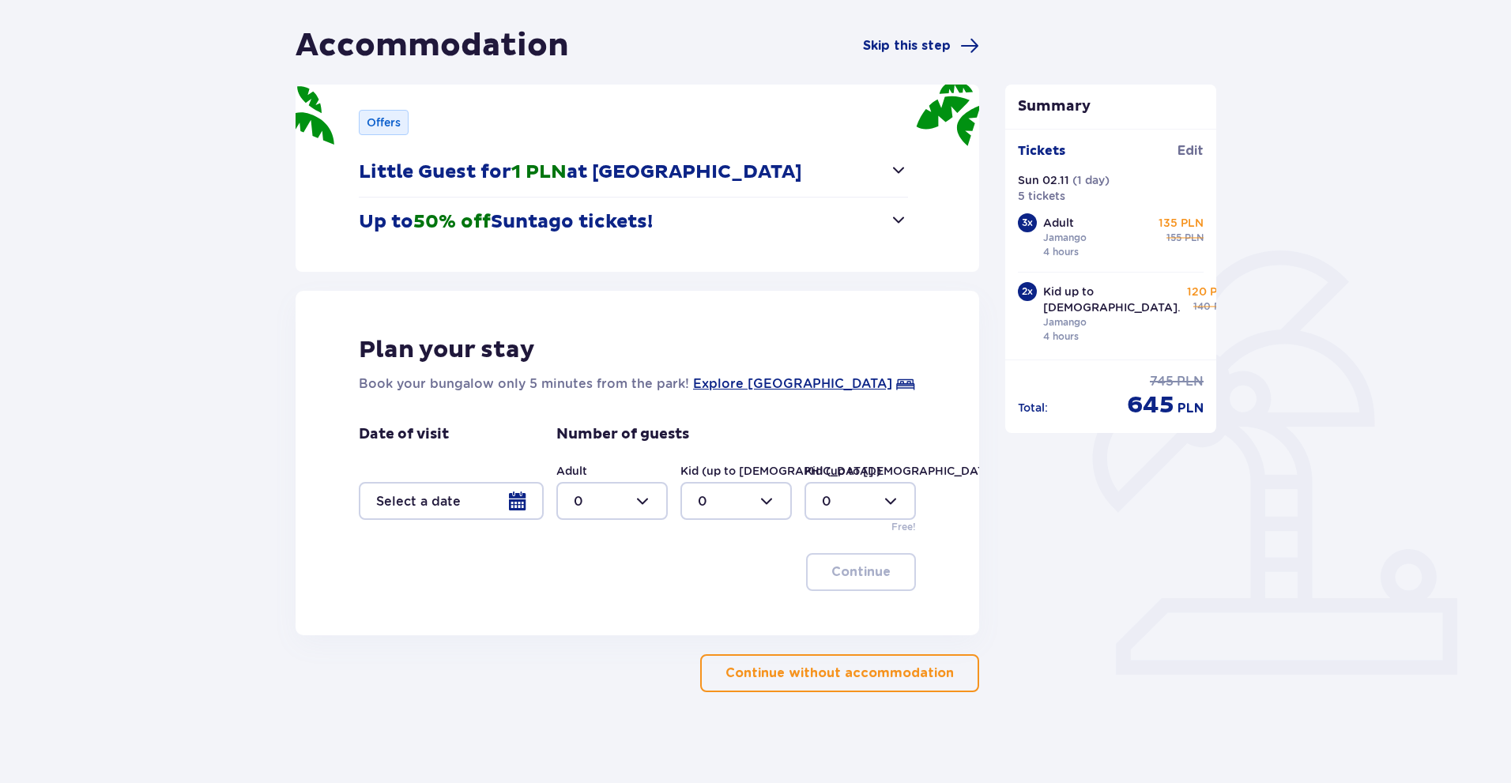
scroll to position [145, 0]
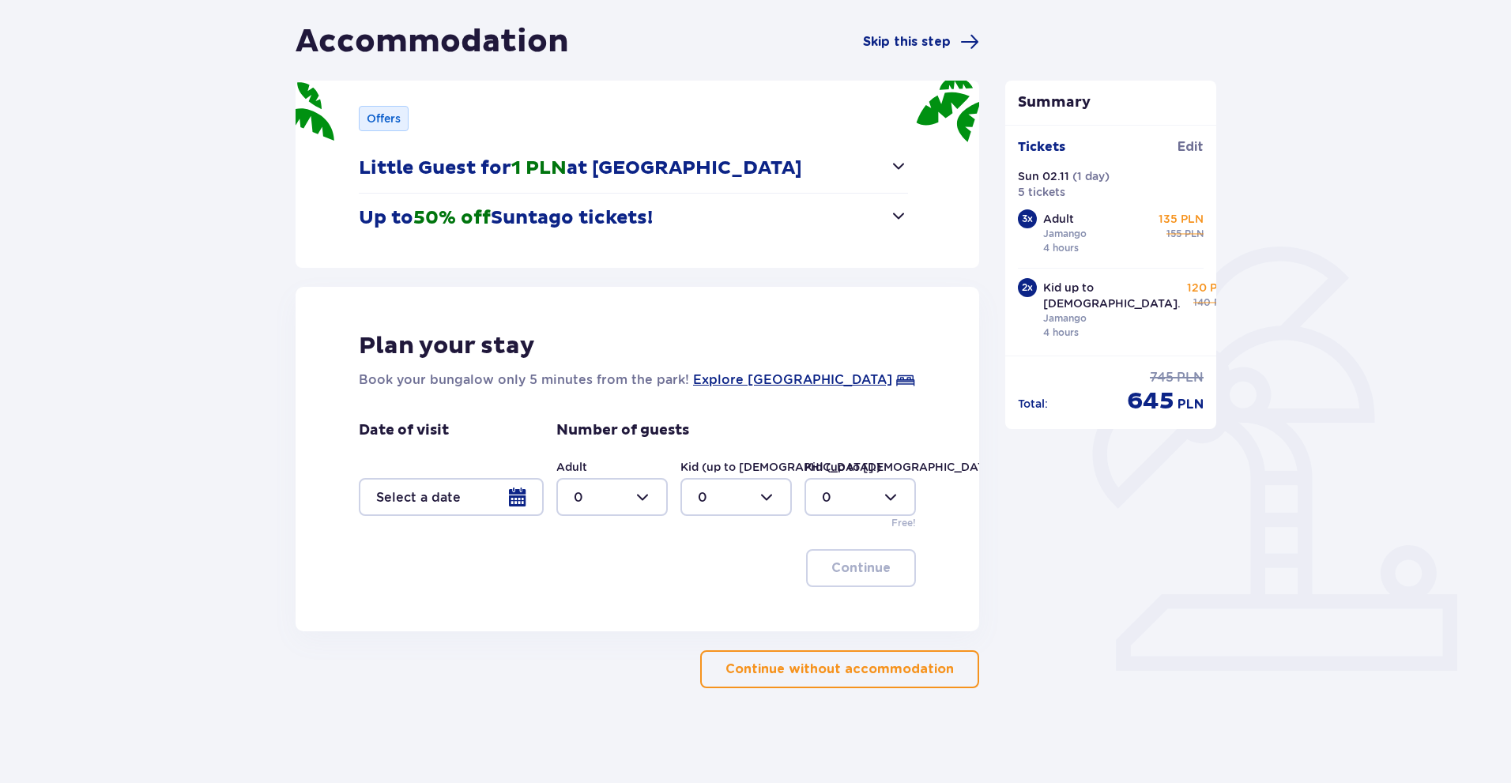
click at [431, 506] on div at bounding box center [451, 497] width 185 height 38
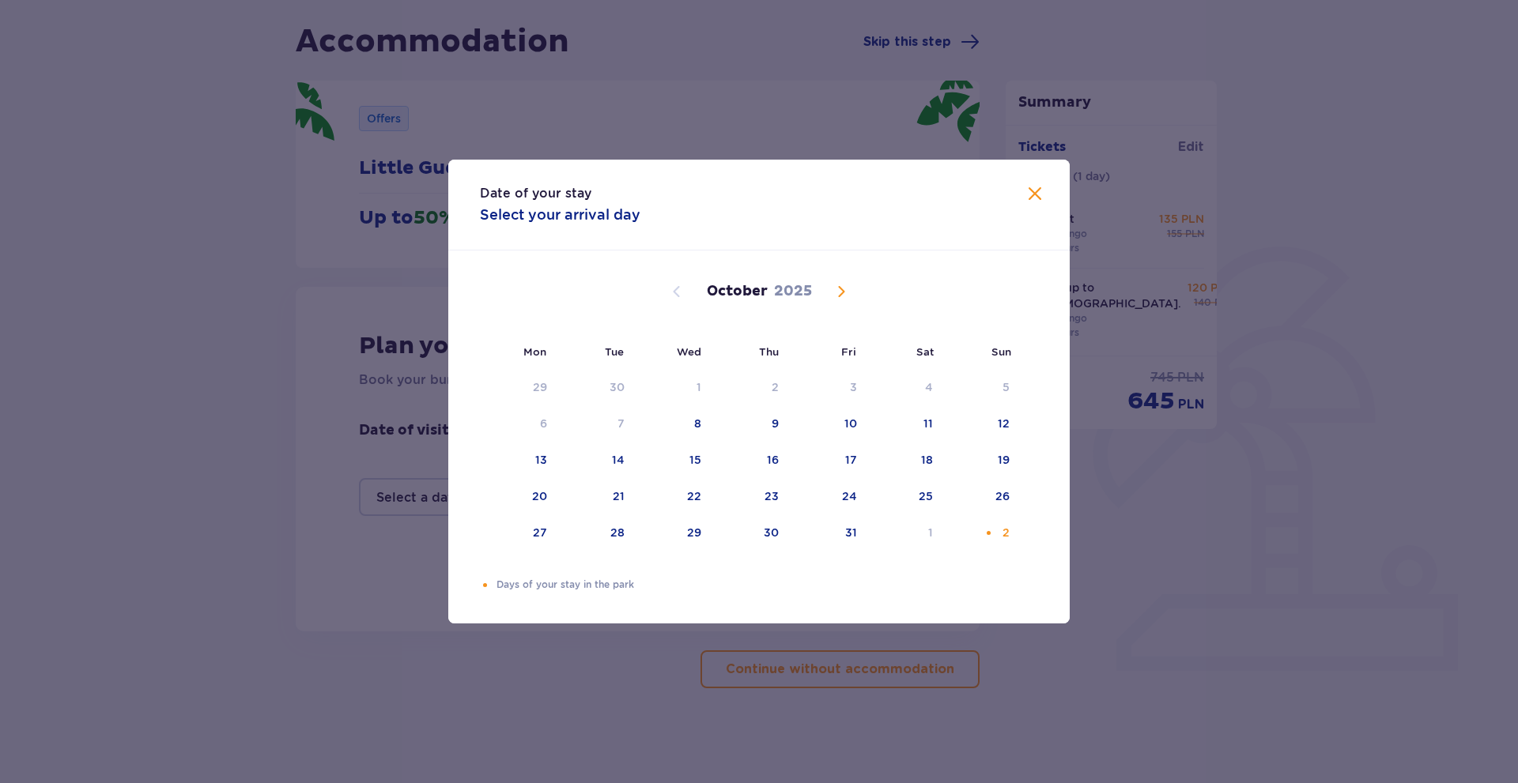
click at [344, 437] on div "Date of your stay Select your arrival day Mon Tue Wed Thu Fri Sat Sun September…" at bounding box center [759, 391] width 1518 height 783
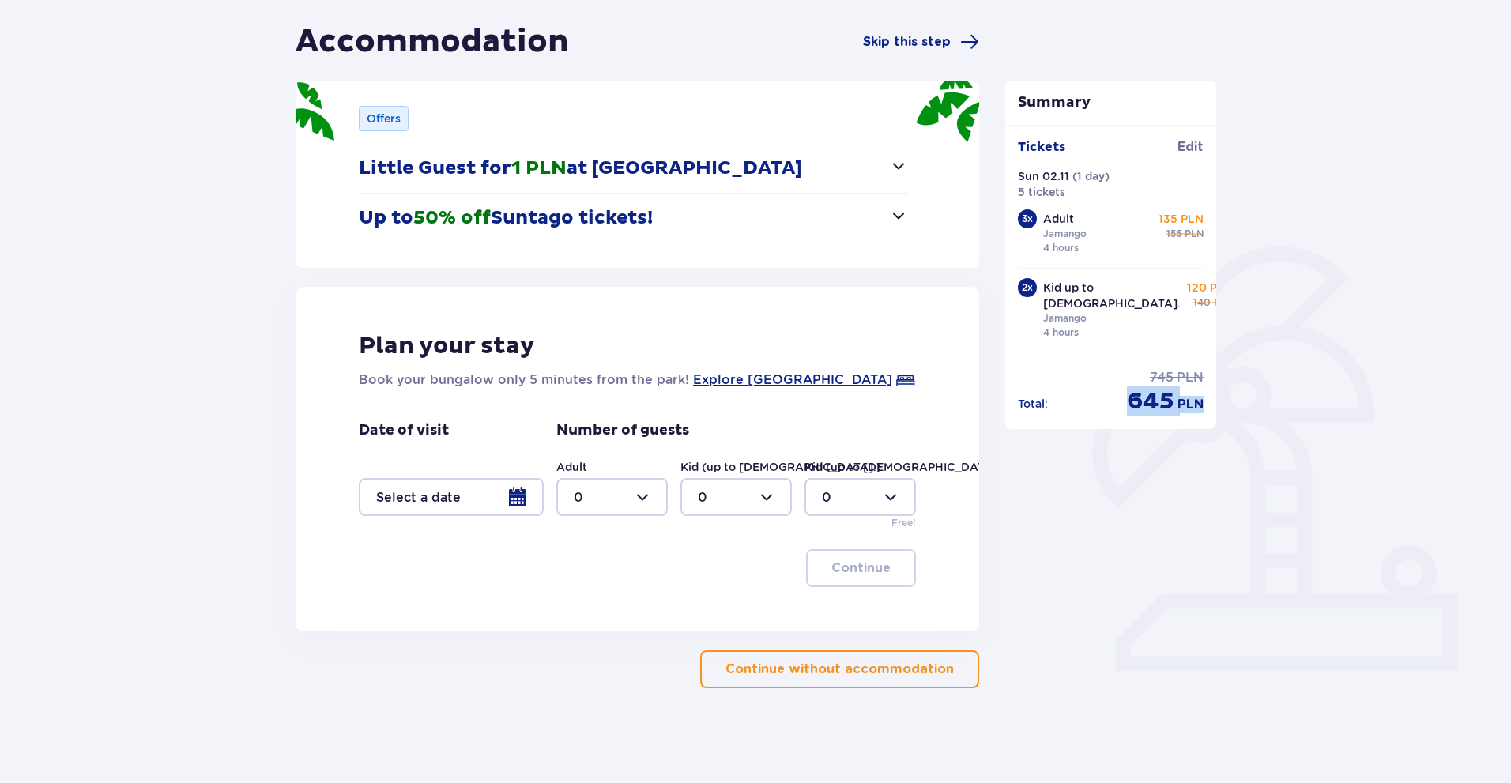
drag, startPoint x: 1145, startPoint y: 384, endPoint x: 1237, endPoint y: 383, distance: 92.5
click at [1237, 383] on div "Accommodation Skip this step Offers Little Guest for 1 PLN at Suntago Village N…" at bounding box center [755, 380] width 1511 height 805
copy div "645 PLN"
click at [187, 347] on div "Accommodation Skip this step Offers Little Guest for 1 PLN at Suntago Village N…" at bounding box center [755, 381] width 1511 height 805
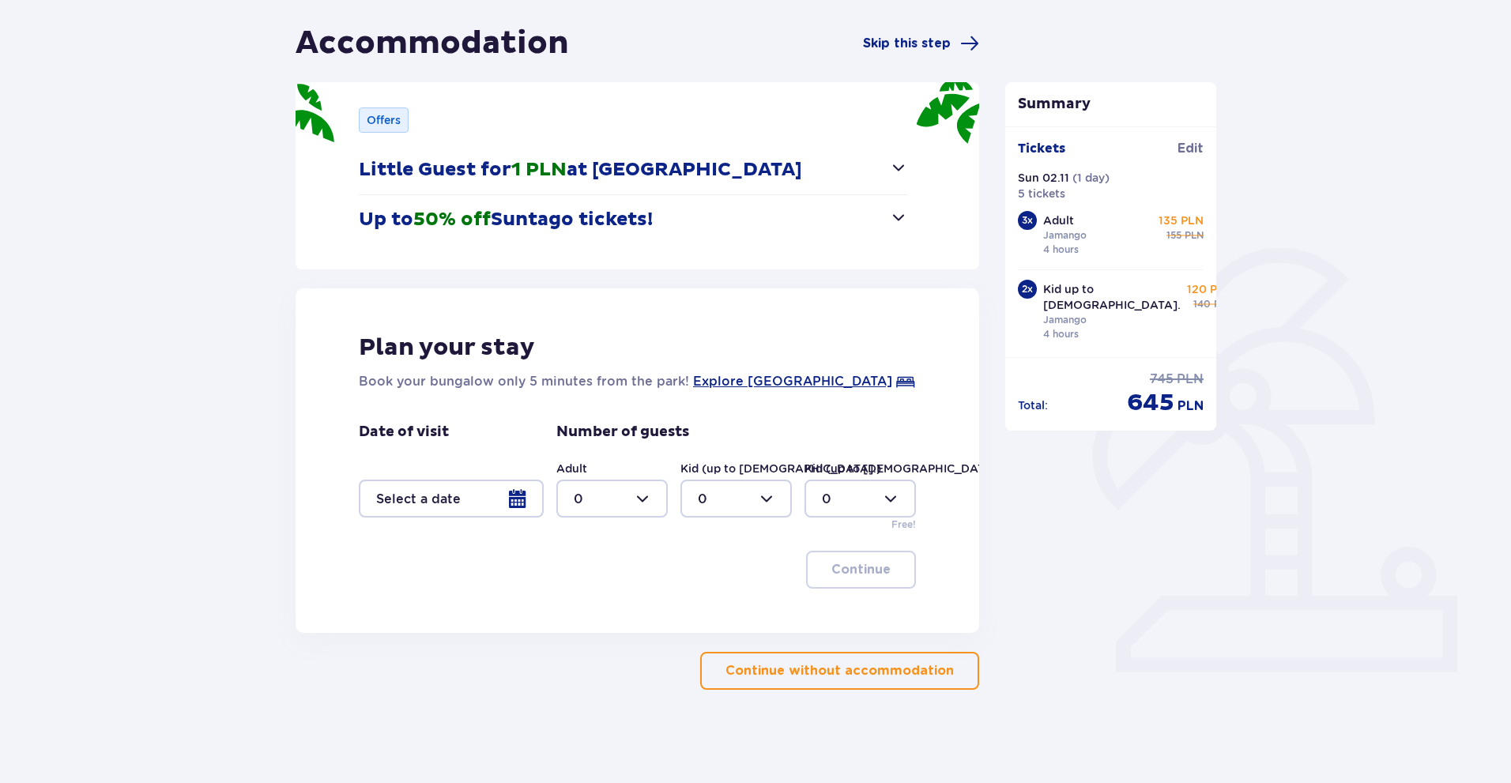
drag, startPoint x: 475, startPoint y: 161, endPoint x: 454, endPoint y: 161, distance: 21.3
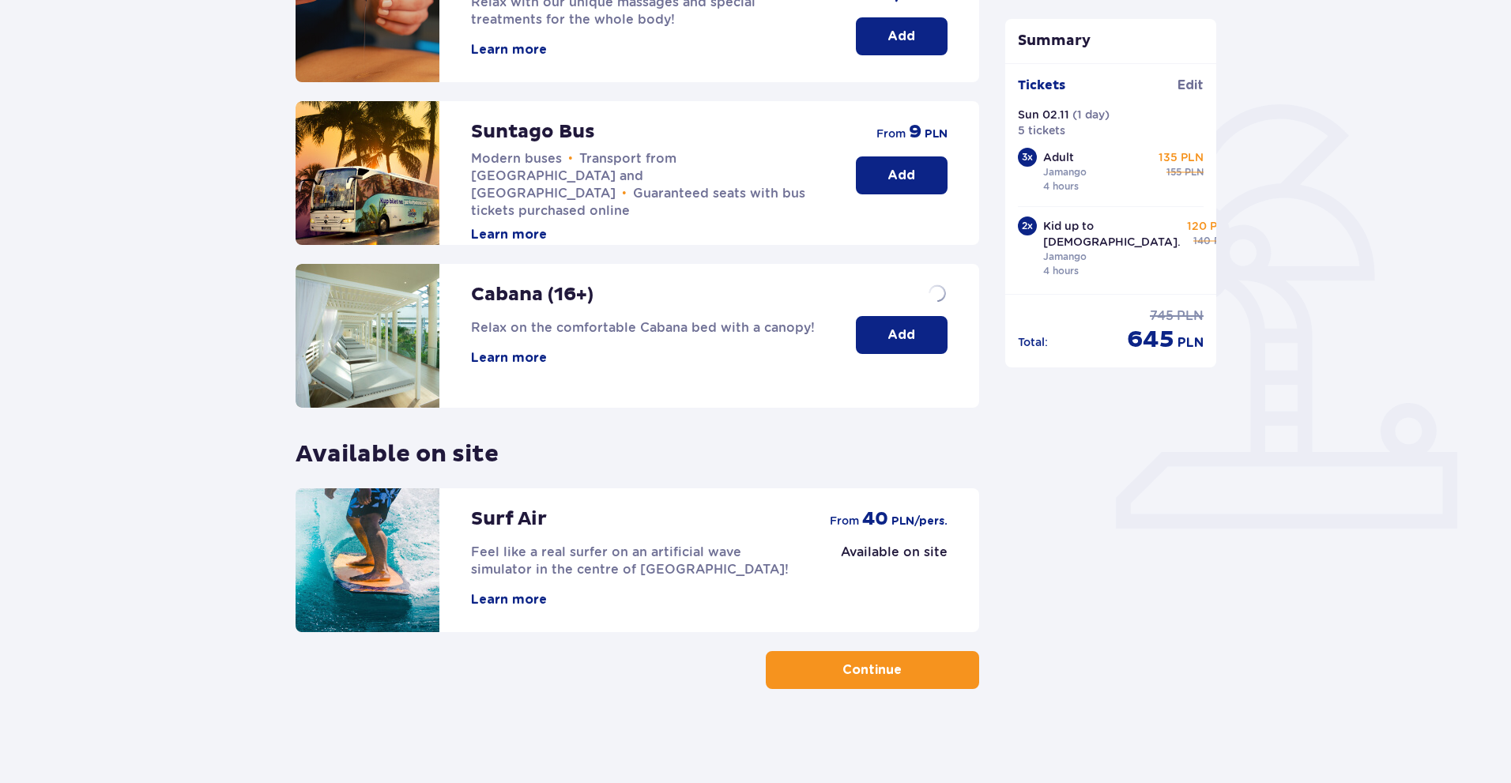
scroll to position [289, 0]
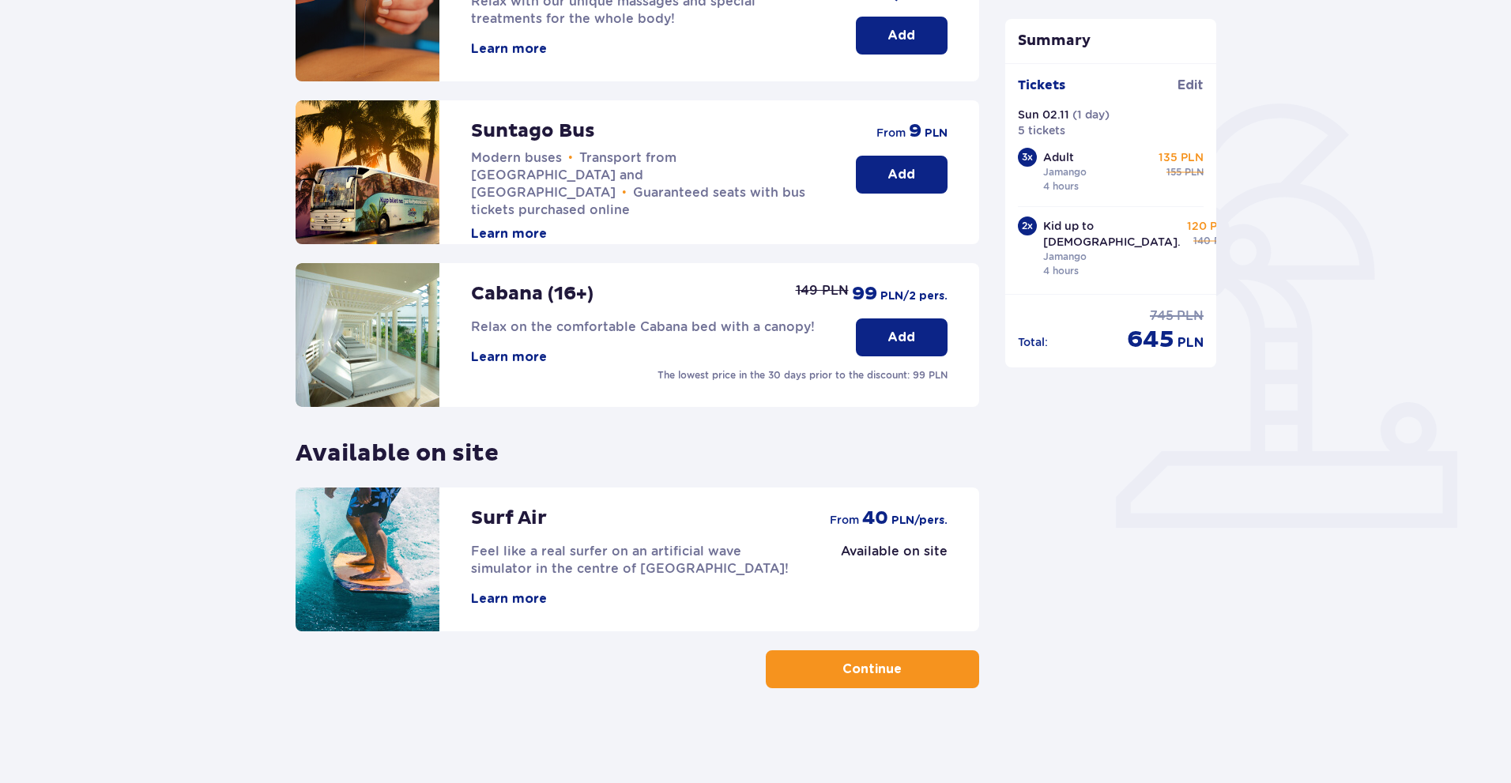
drag, startPoint x: 442, startPoint y: 160, endPoint x: 431, endPoint y: 161, distance: 11.2
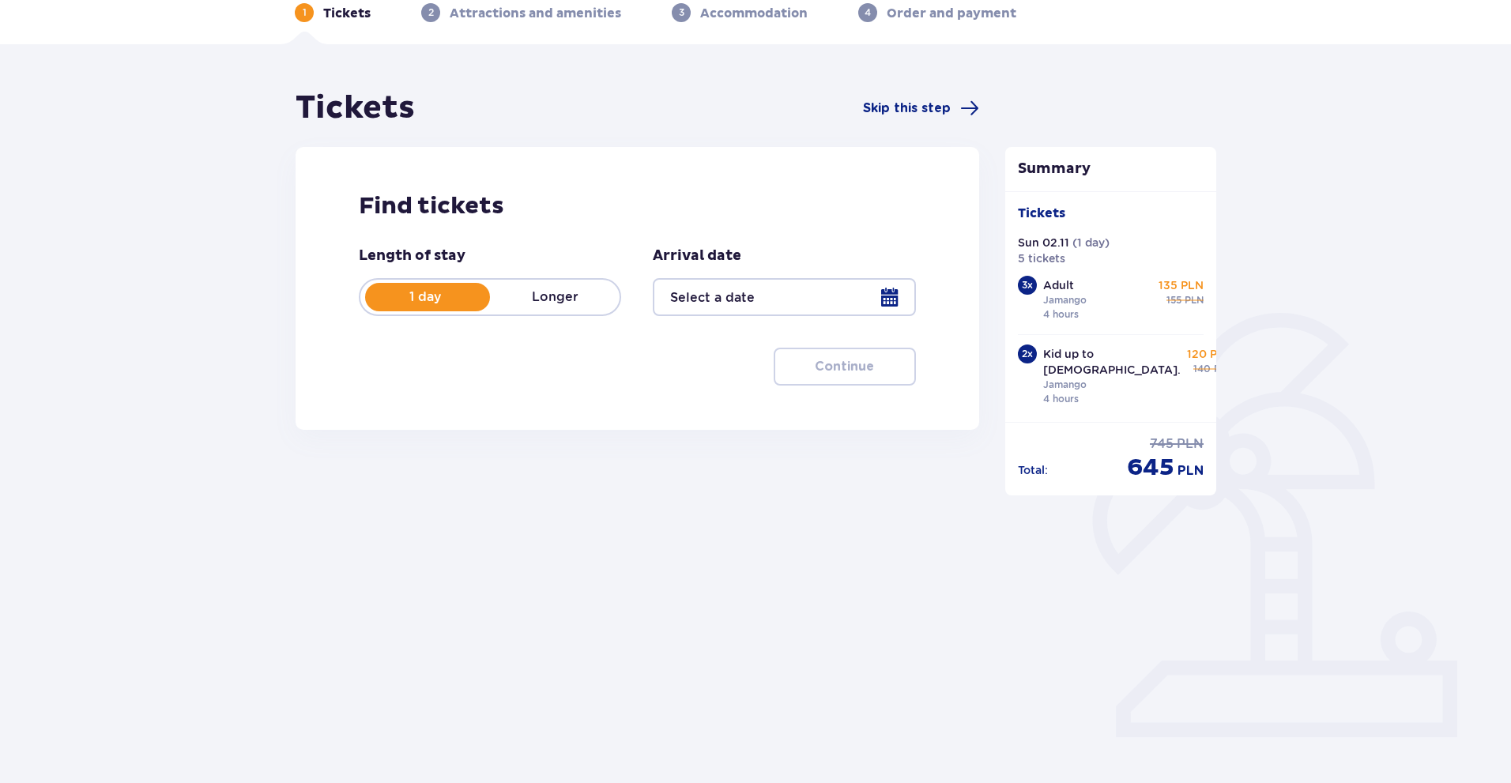
type input "02.11.25"
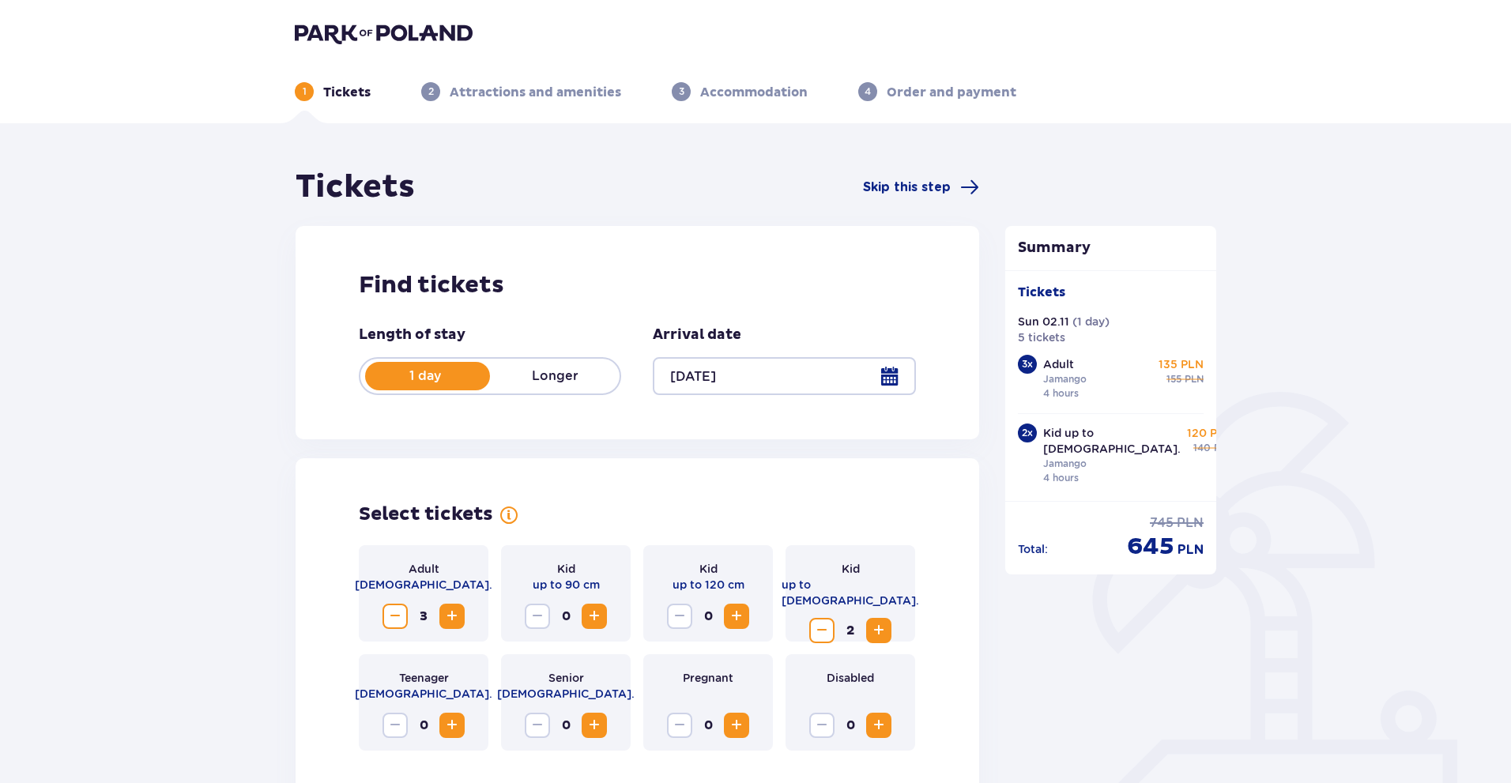
drag, startPoint x: 511, startPoint y: 215, endPoint x: 500, endPoint y: 207, distance: 14.2
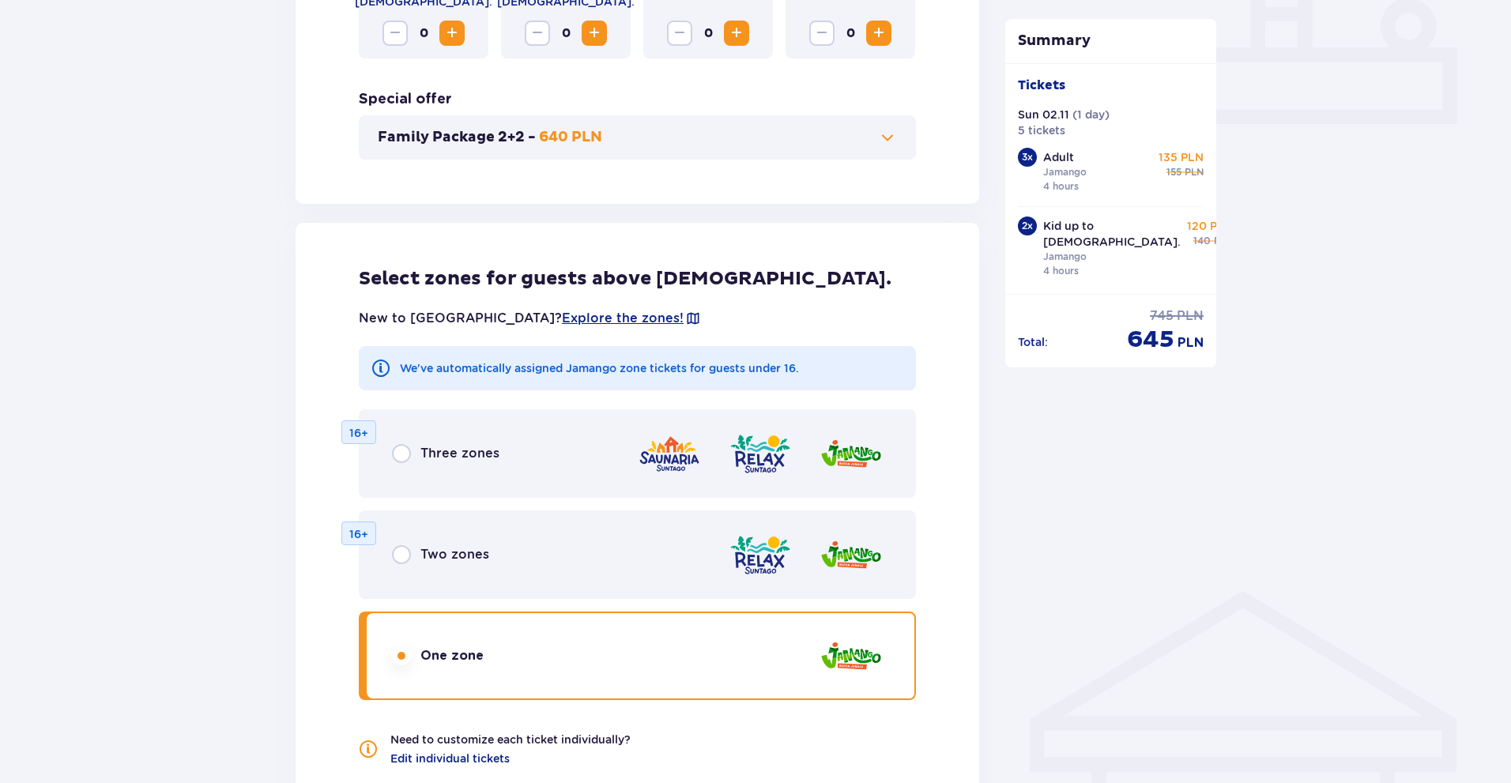
scroll to position [790, 0]
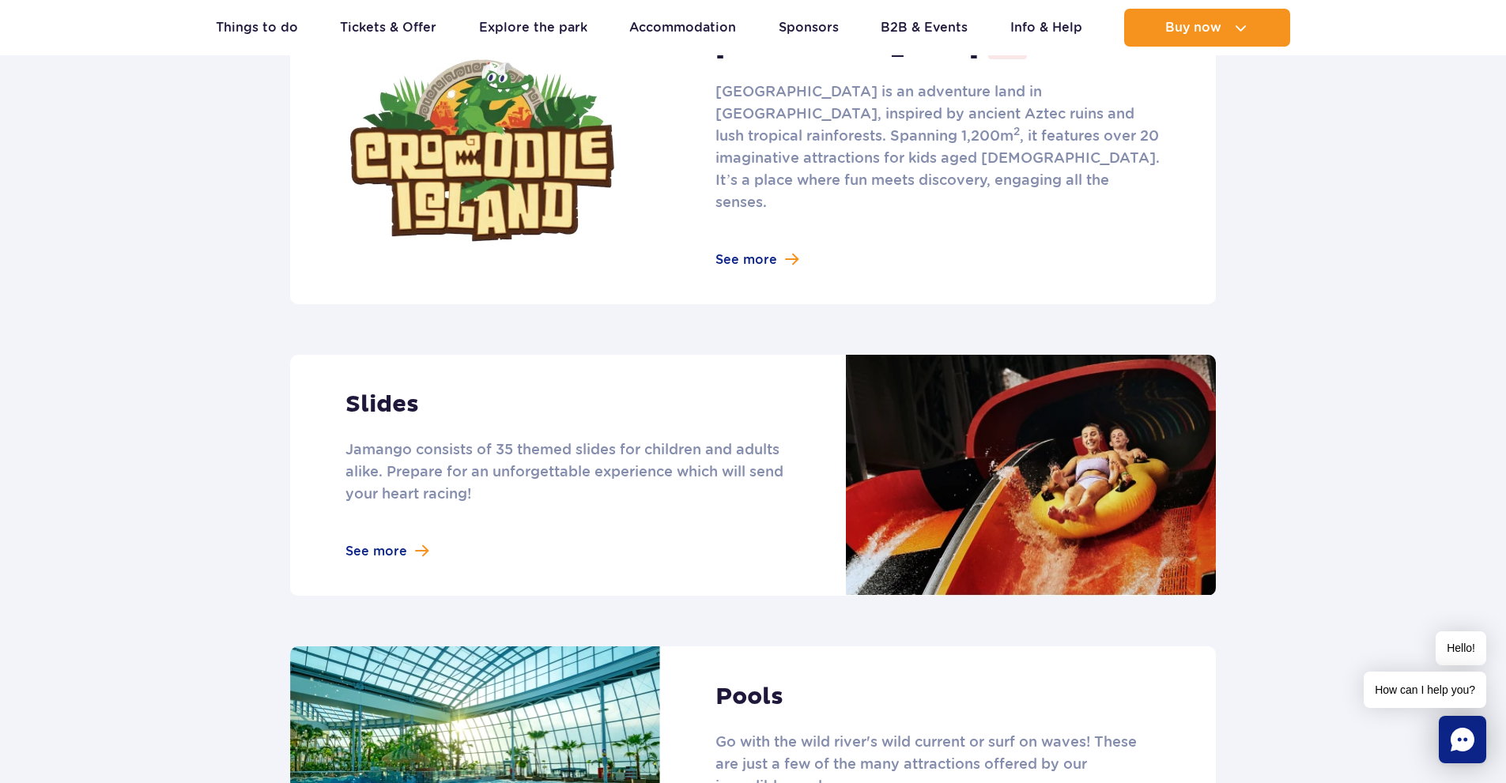
scroll to position [790, 0]
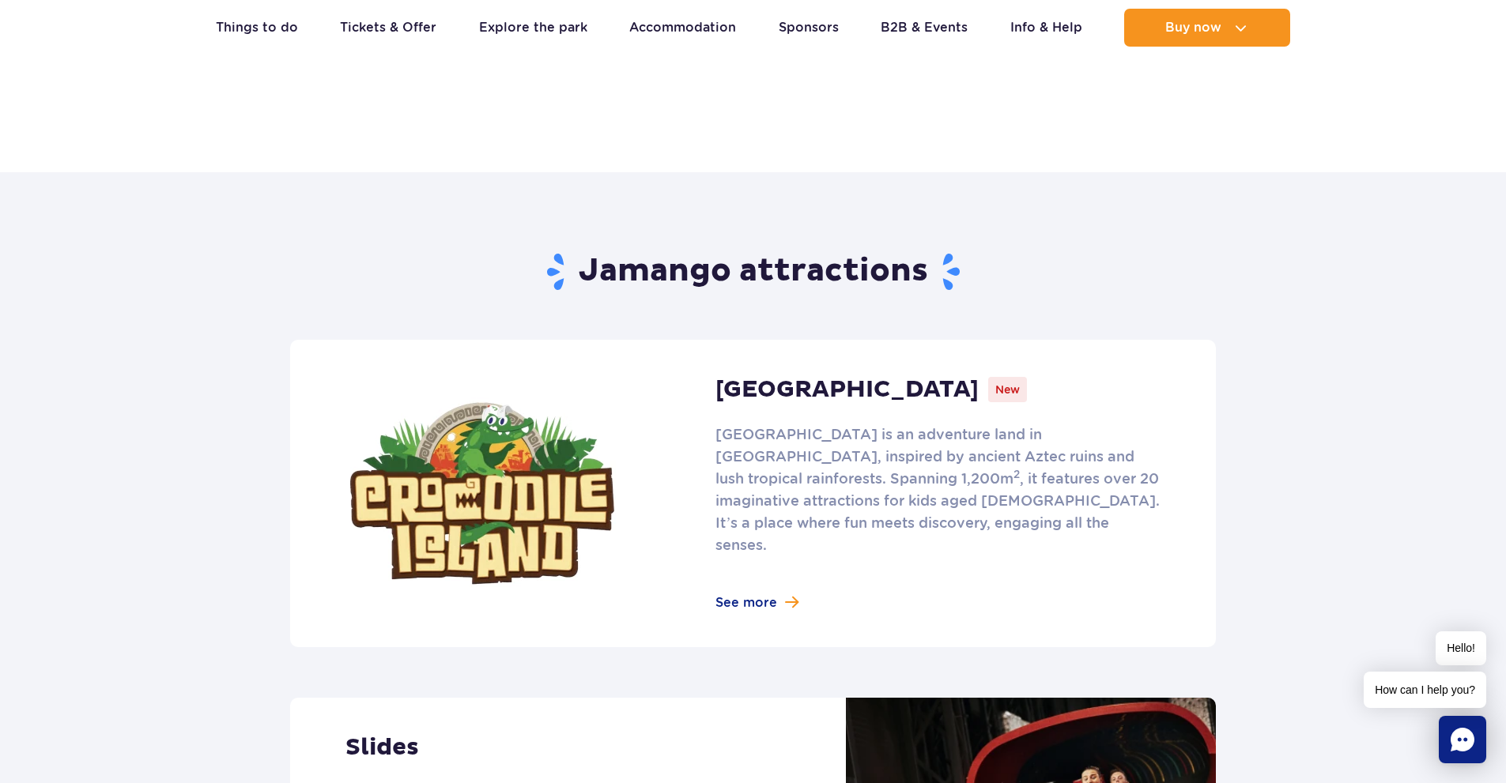
drag, startPoint x: 726, startPoint y: 261, endPoint x: 770, endPoint y: 322, distance: 74.8
drag, startPoint x: 911, startPoint y: 434, endPoint x: 920, endPoint y: 436, distance: 9.6
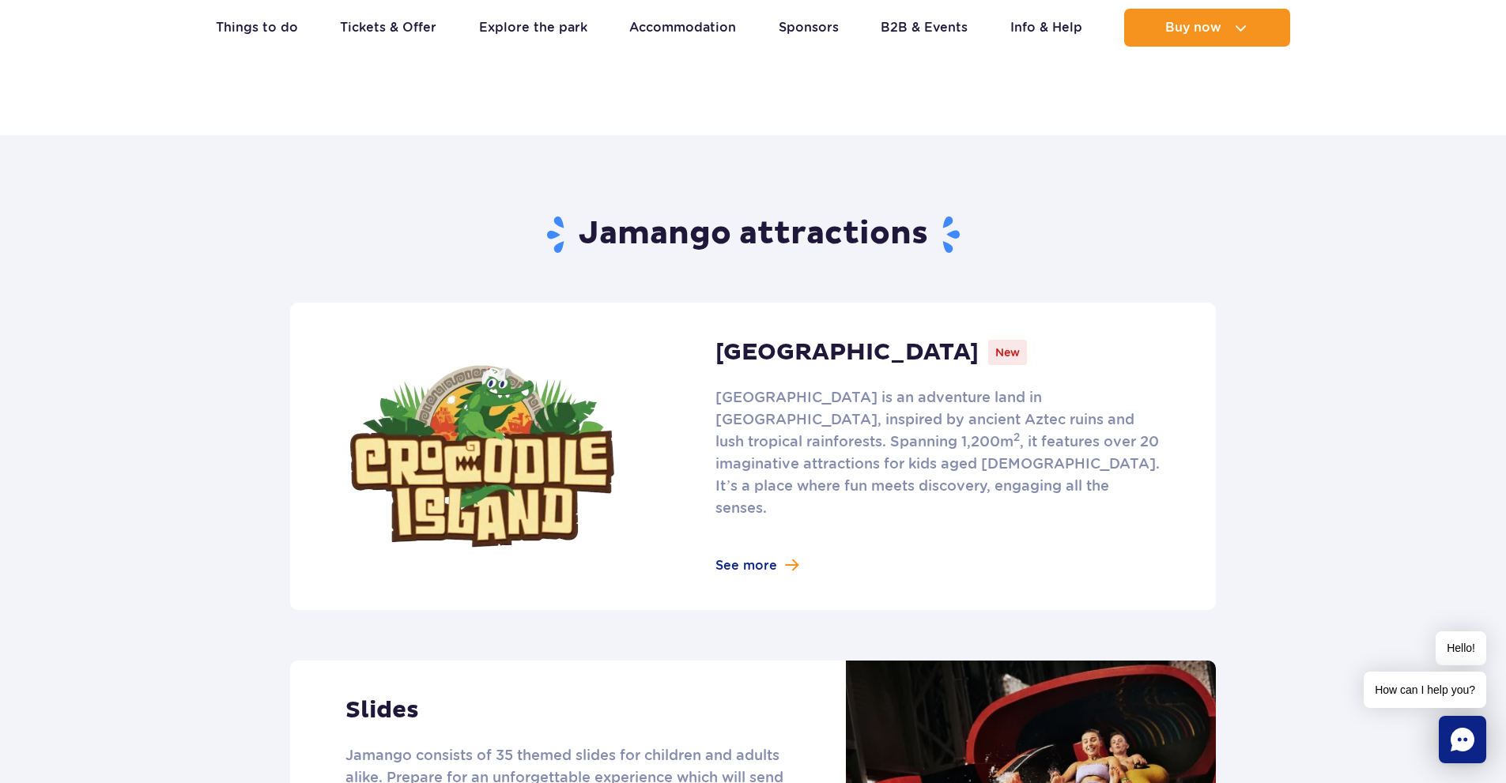
scroll to position [1054, 0]
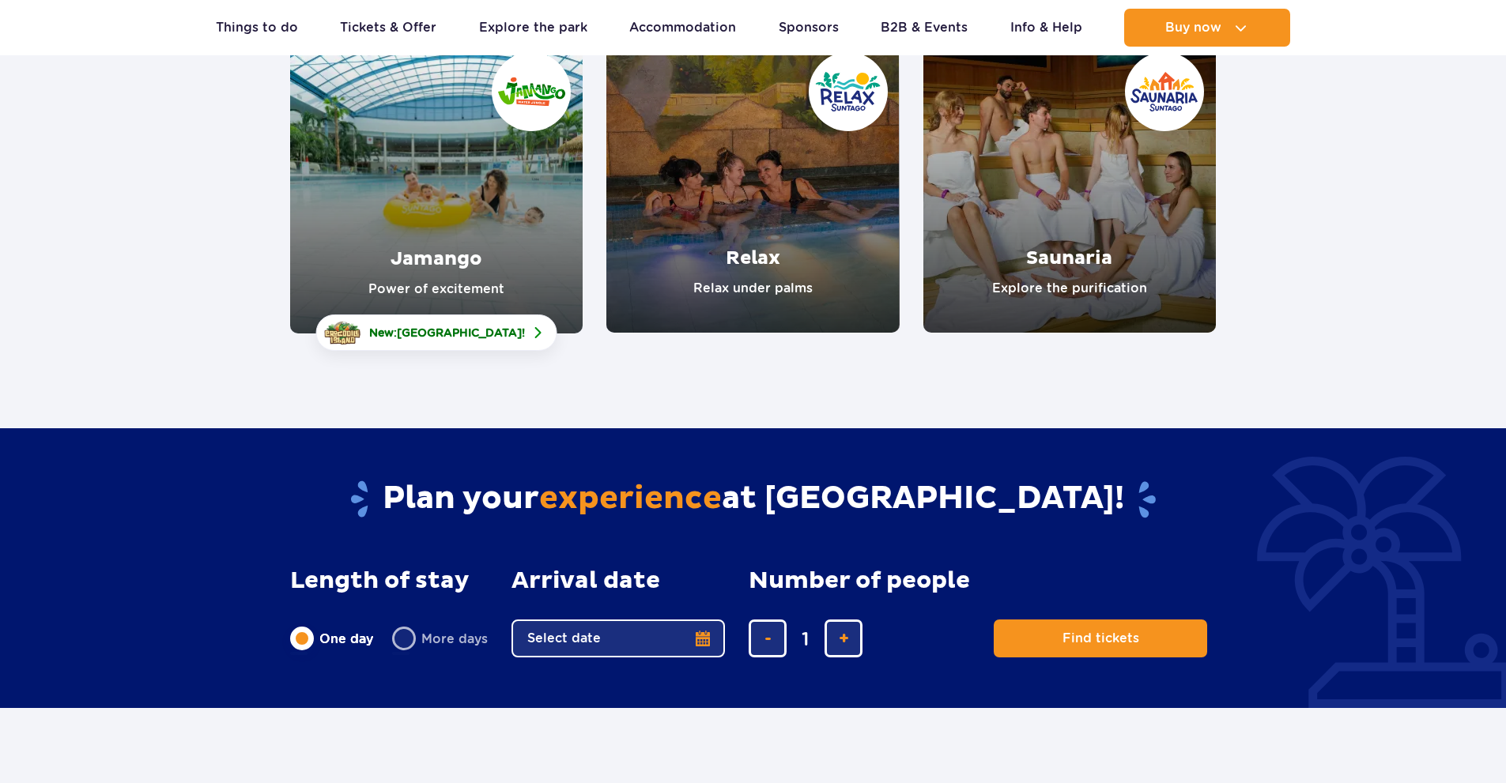
click at [417, 250] on link "Jamango" at bounding box center [436, 186] width 292 height 293
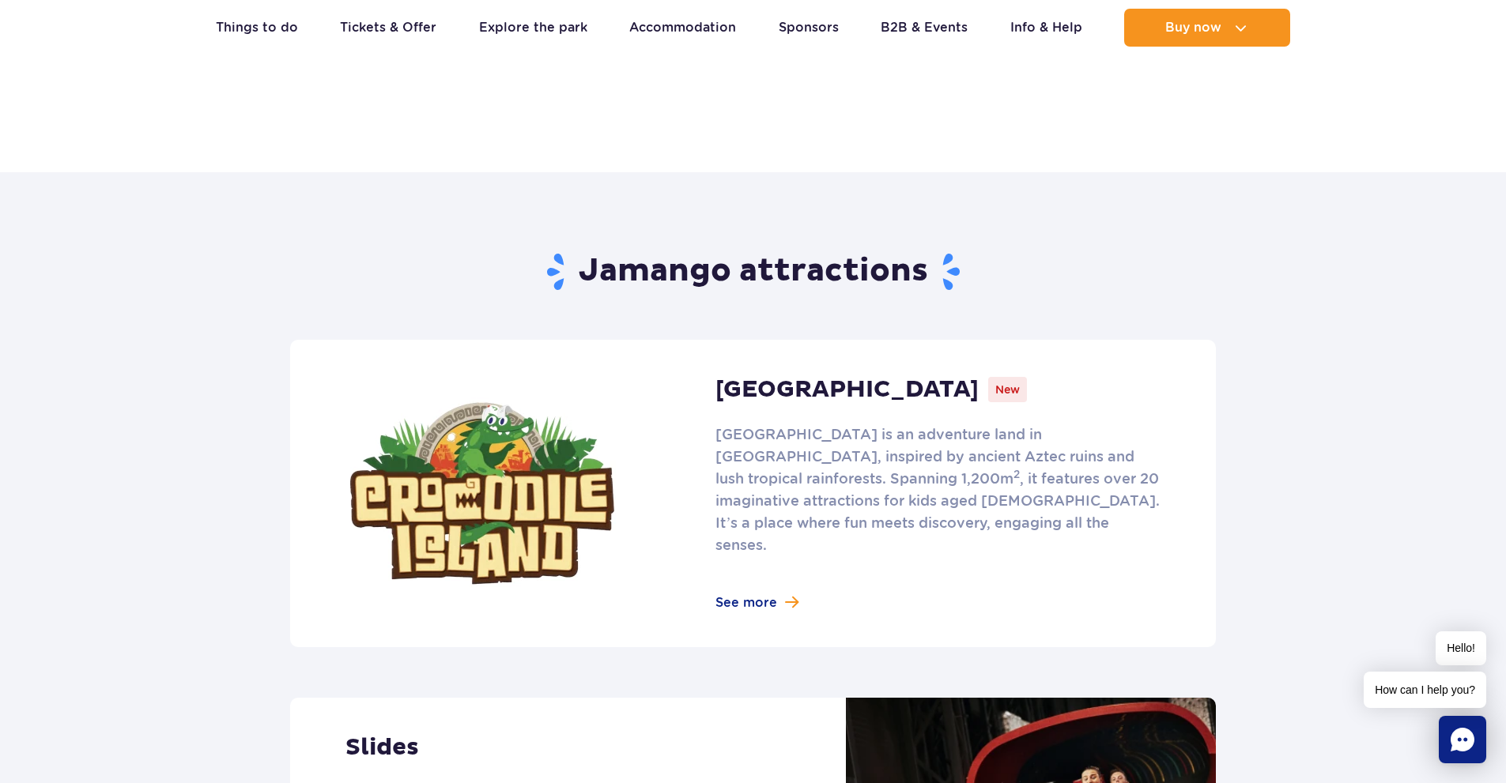
scroll to position [1318, 0]
